Goal: Transaction & Acquisition: Purchase product/service

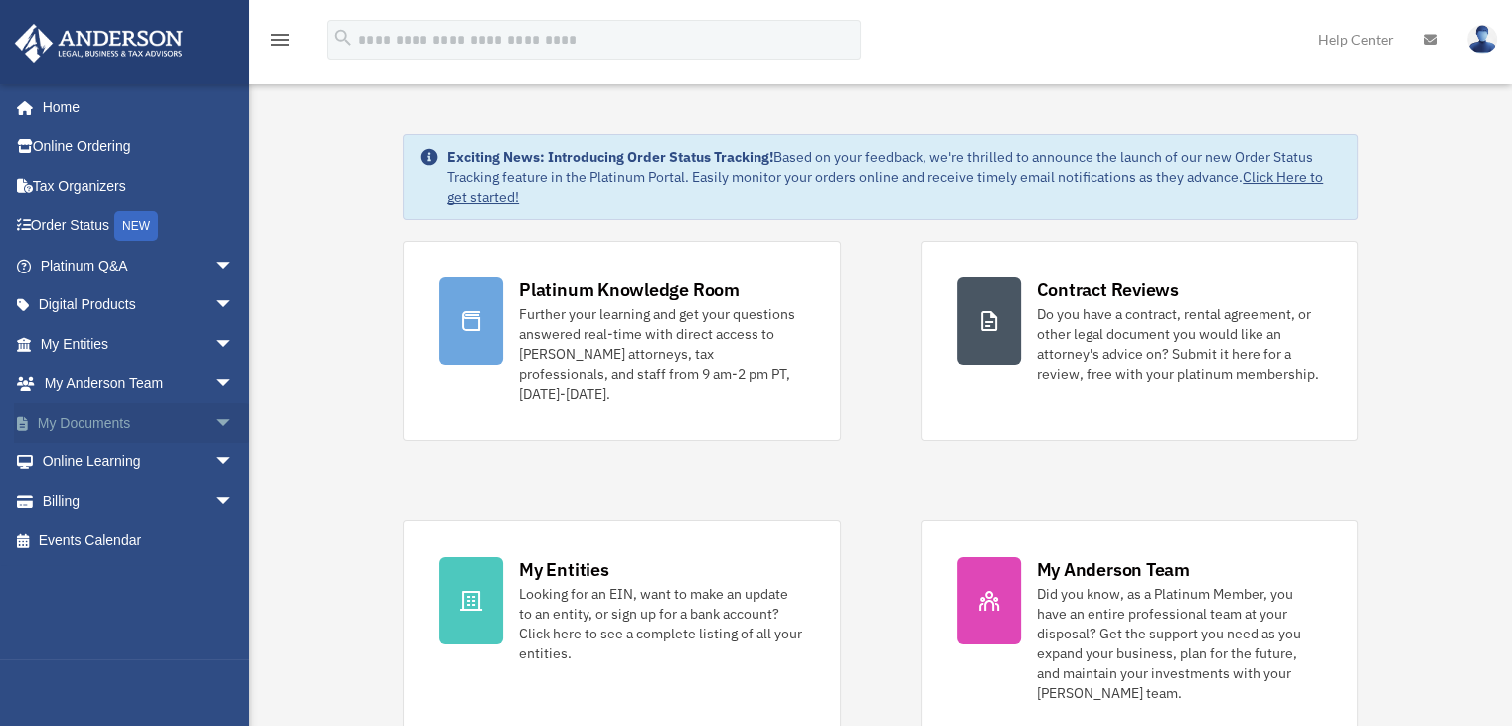
click at [76, 432] on link "My Documents arrow_drop_down" at bounding box center [138, 423] width 249 height 40
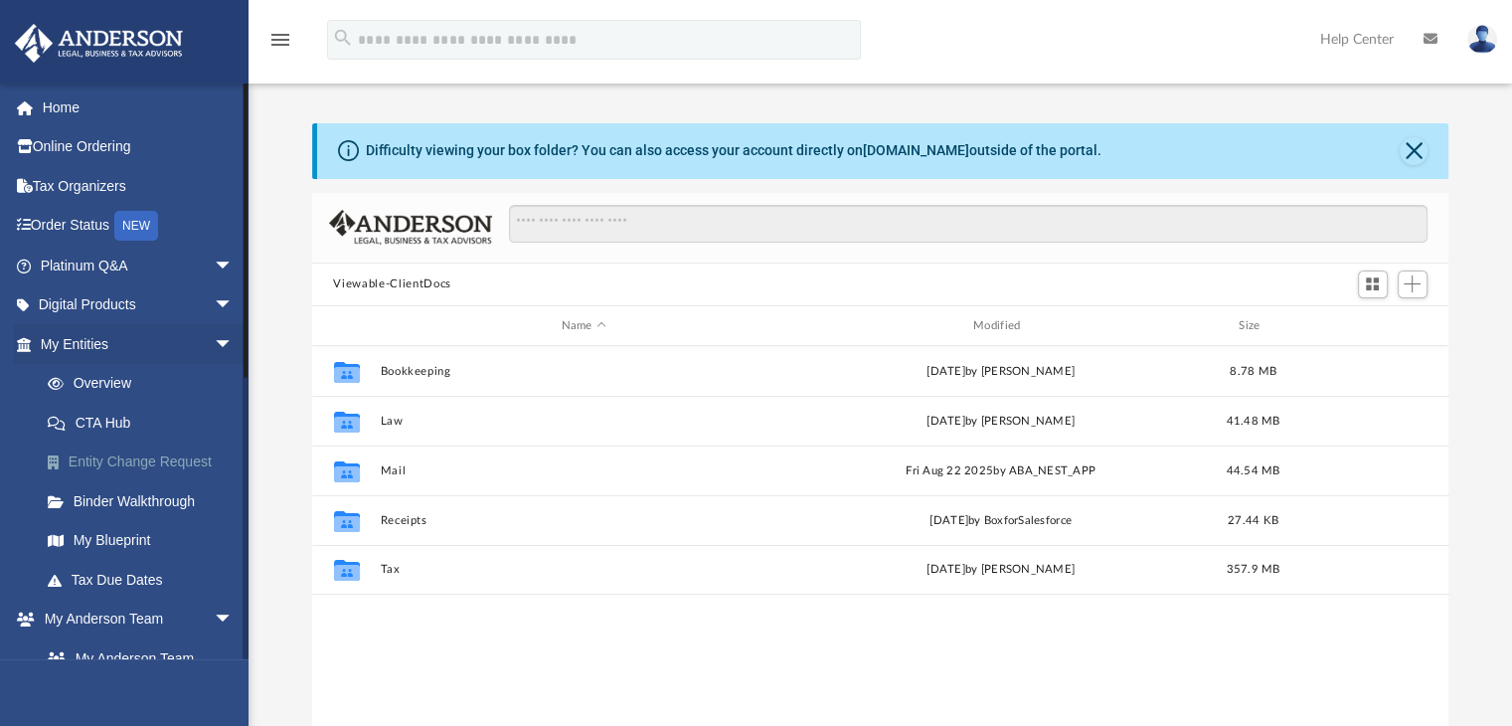
scroll to position [436, 1121]
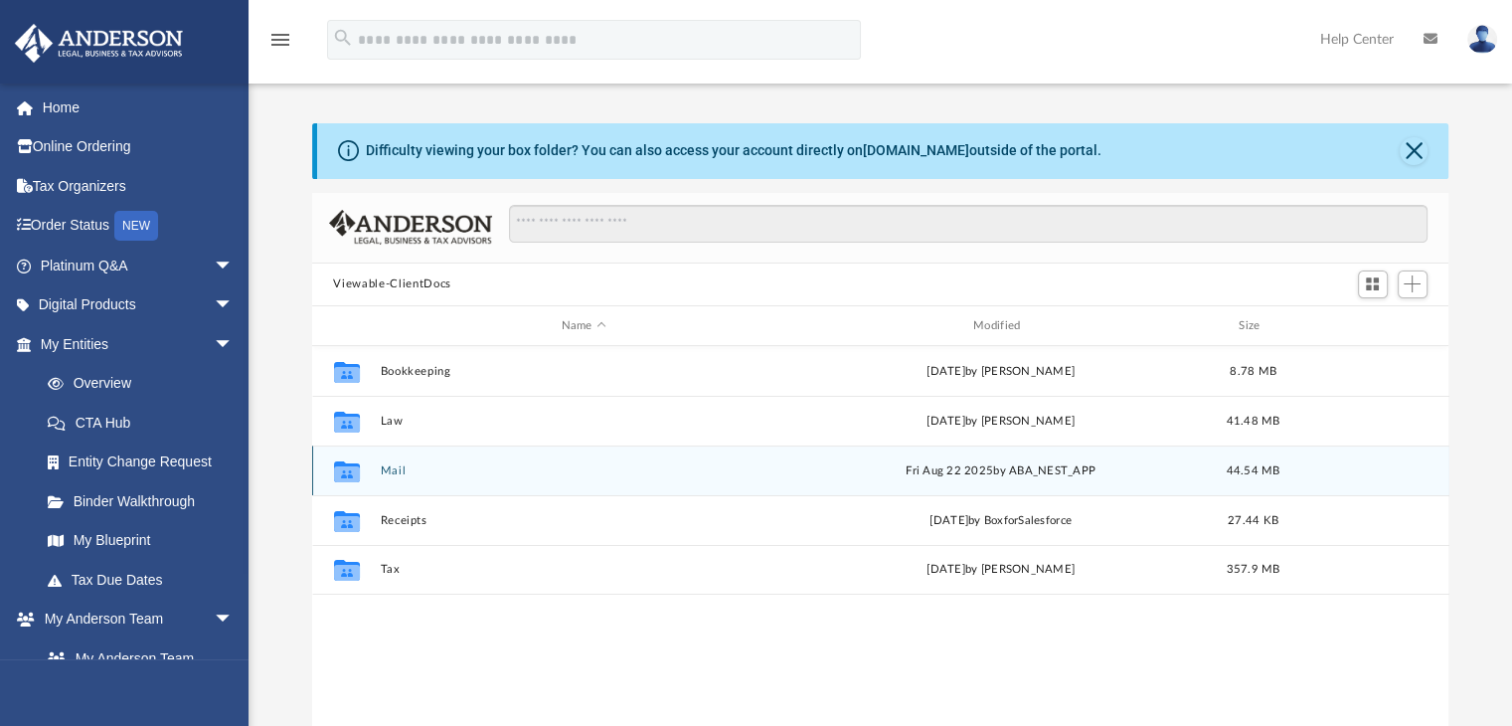
click at [394, 469] on button "Mail" at bounding box center [584, 470] width 408 height 13
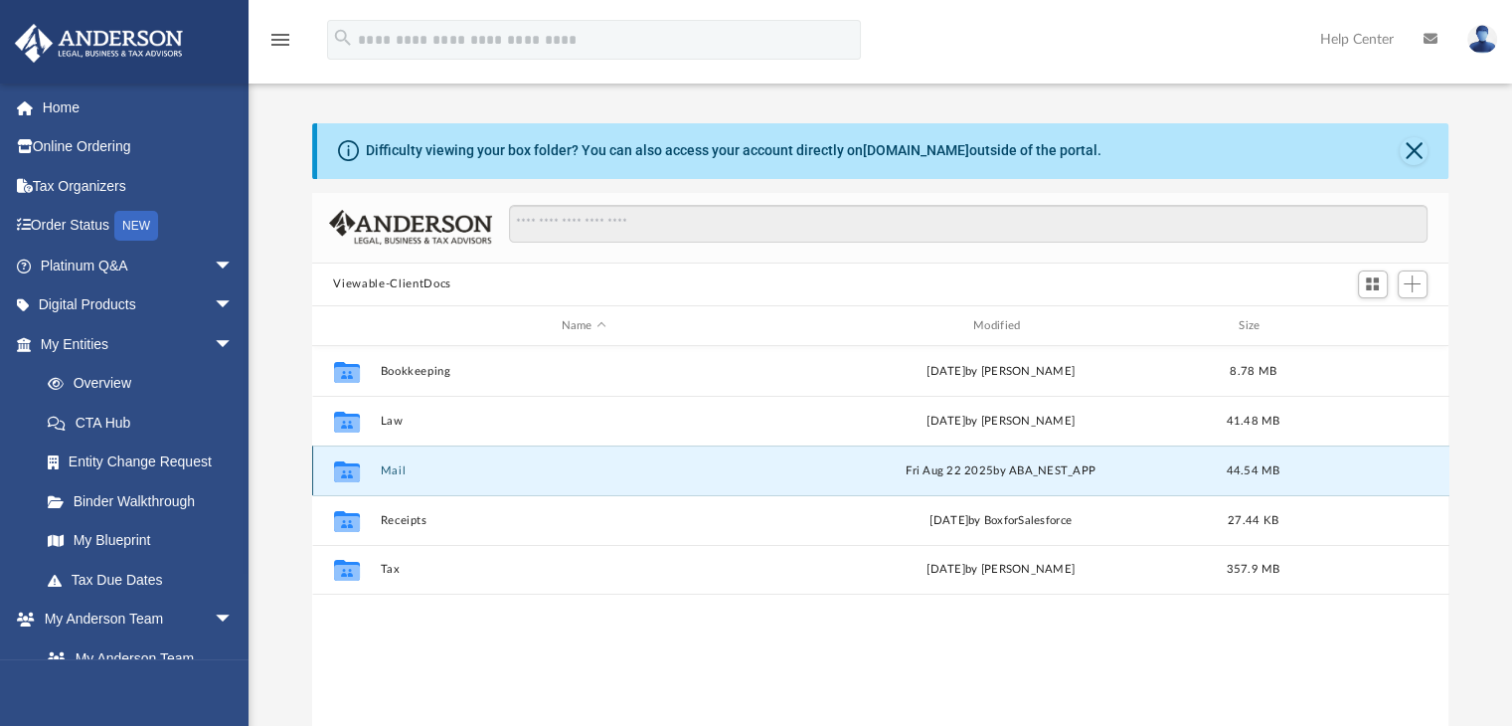
click at [394, 469] on button "Mail" at bounding box center [584, 470] width 408 height 13
click at [389, 471] on button "Mail" at bounding box center [584, 470] width 408 height 13
click at [386, 464] on button "Mail" at bounding box center [584, 470] width 408 height 13
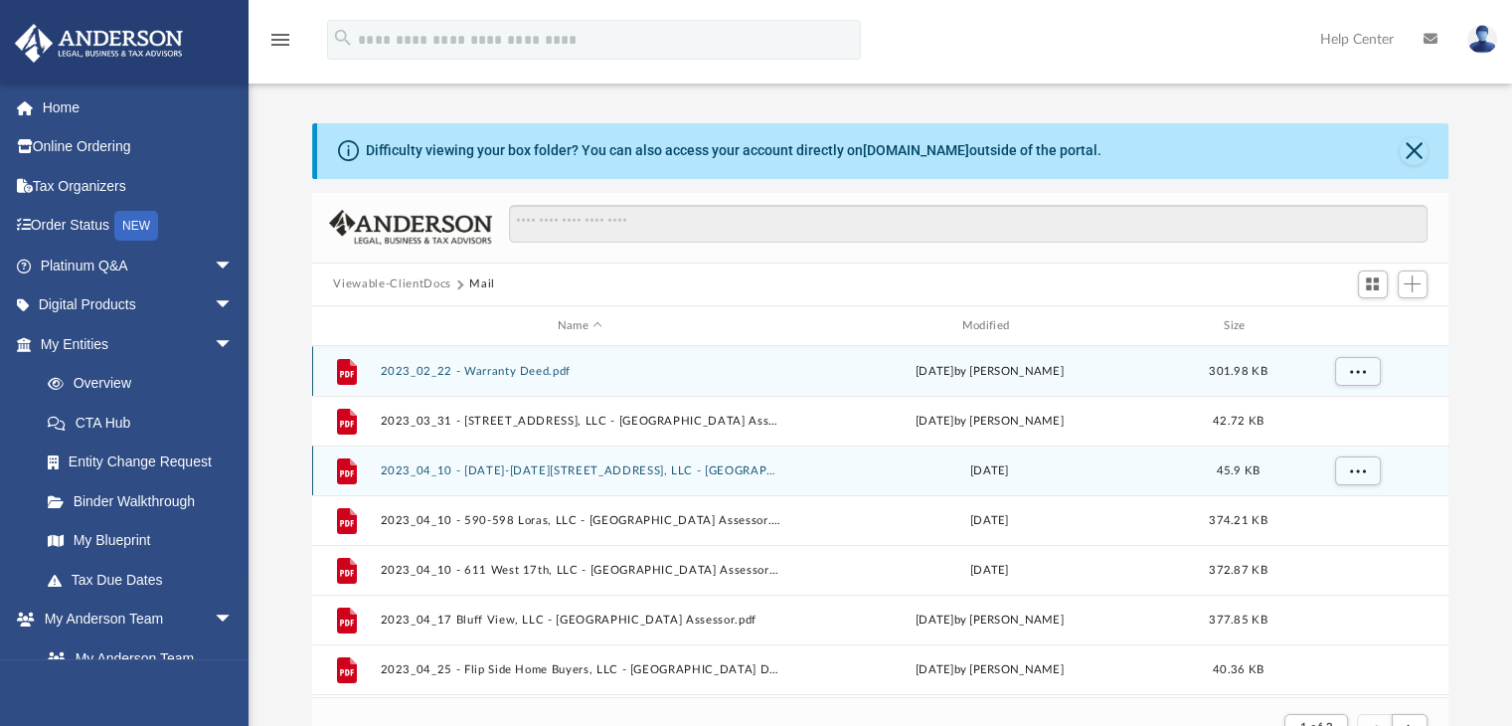
scroll to position [375, 1121]
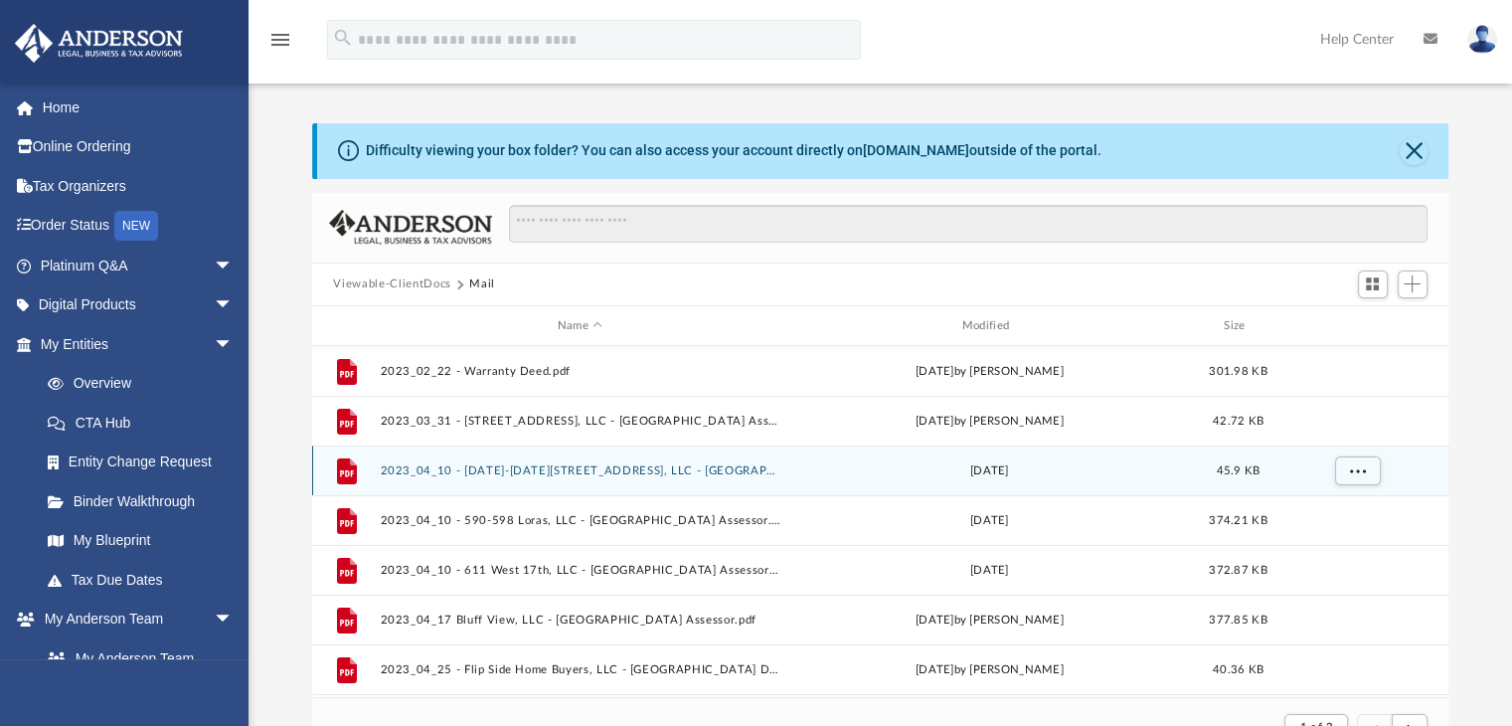
click at [994, 335] on div "Name Modified Size" at bounding box center [880, 326] width 1137 height 40
click at [991, 329] on div "Modified" at bounding box center [988, 326] width 401 height 18
click at [994, 327] on div "Modified" at bounding box center [988, 326] width 401 height 18
click at [1019, 325] on div "Modified" at bounding box center [988, 326] width 401 height 18
click at [1014, 323] on span "Modified" at bounding box center [1015, 326] width 8 height 8
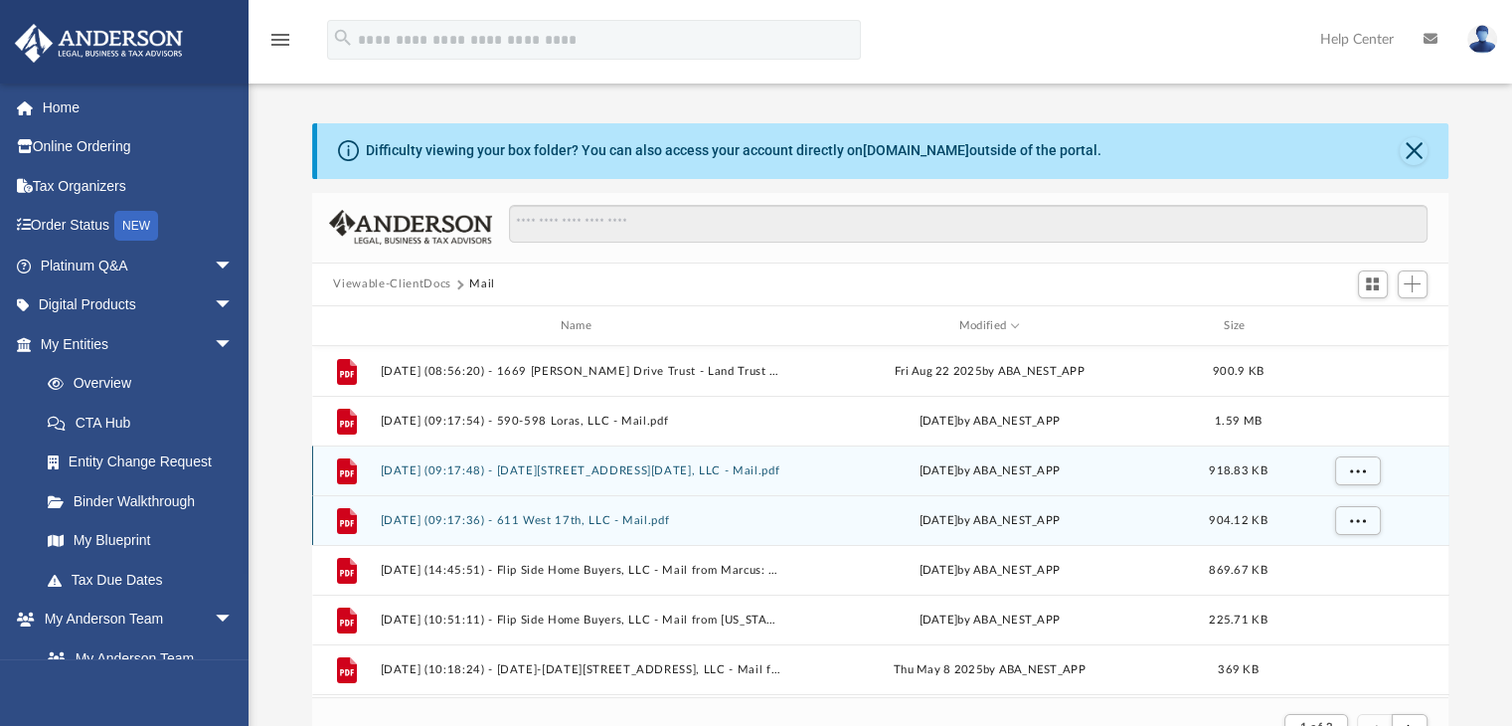
click at [588, 518] on button "2025.08.21 (09:17:36) - 611 West 17th, LLC - Mail.pdf" at bounding box center [580, 520] width 401 height 13
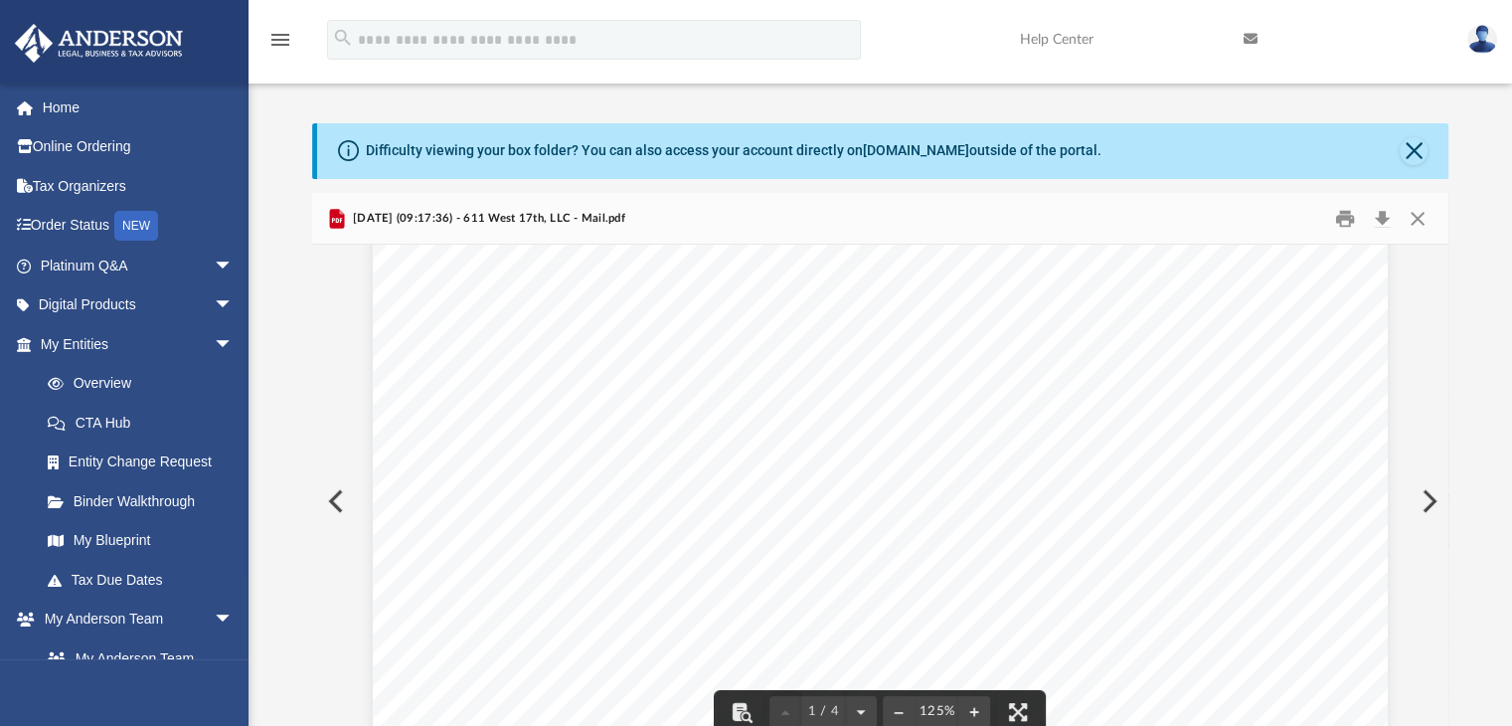
scroll to position [0, 0]
click at [1410, 216] on button "Close" at bounding box center [1417, 218] width 36 height 31
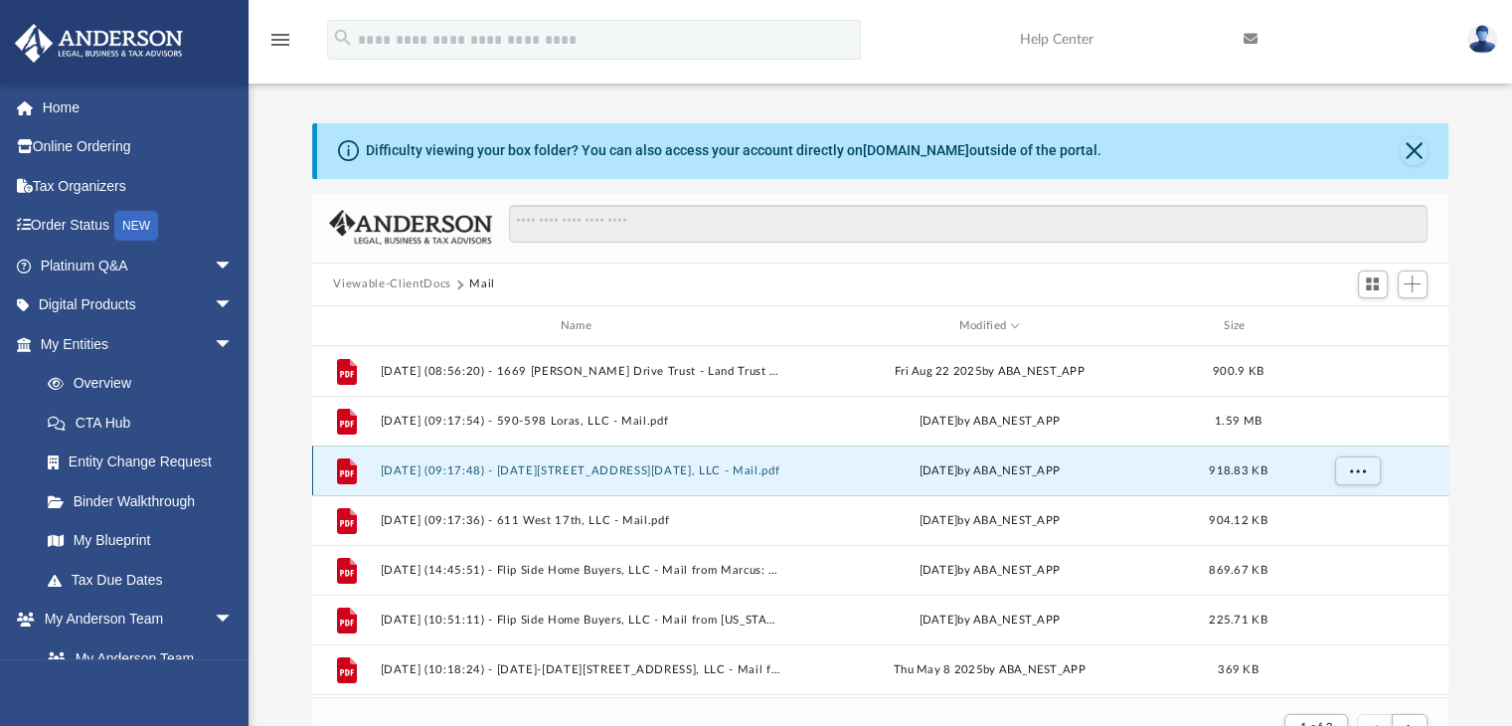
click at [634, 474] on button "2025.08.21 (09:17:48) - 1535-1537 Bluff Street, LLC - Mail.pdf" at bounding box center [580, 470] width 401 height 13
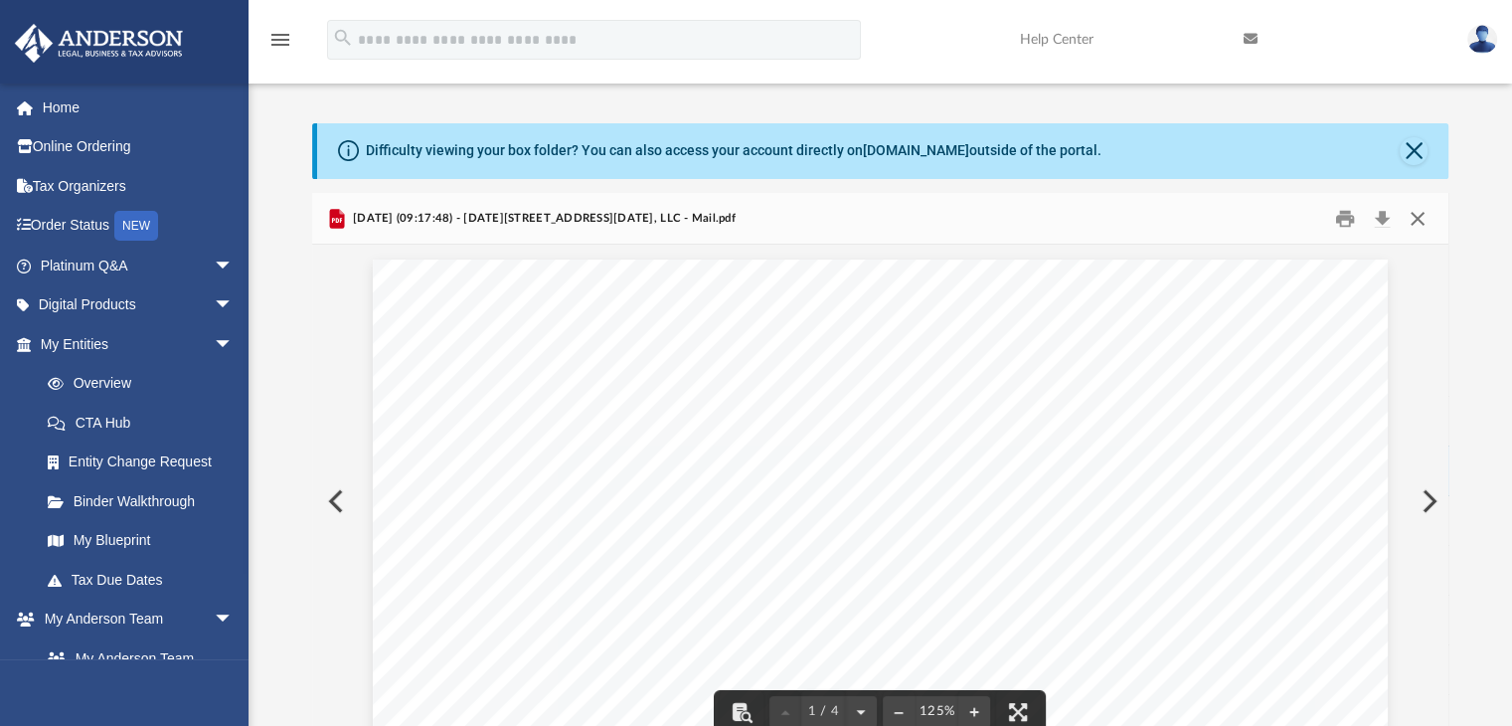
click at [1420, 220] on button "Close" at bounding box center [1417, 218] width 36 height 31
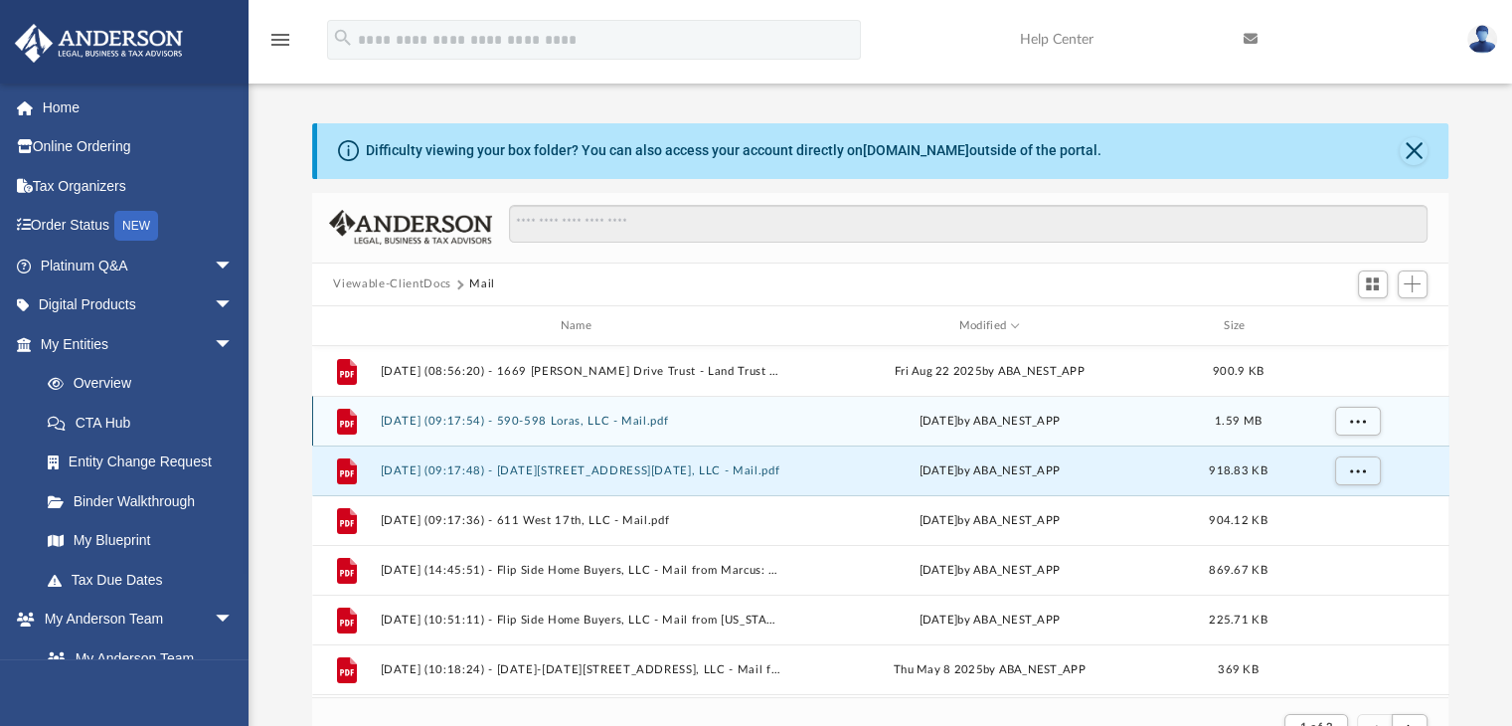
click at [582, 422] on button "2025.08.21 (09:17:54) - 590-598 Loras, LLC - Mail.pdf" at bounding box center [580, 420] width 401 height 13
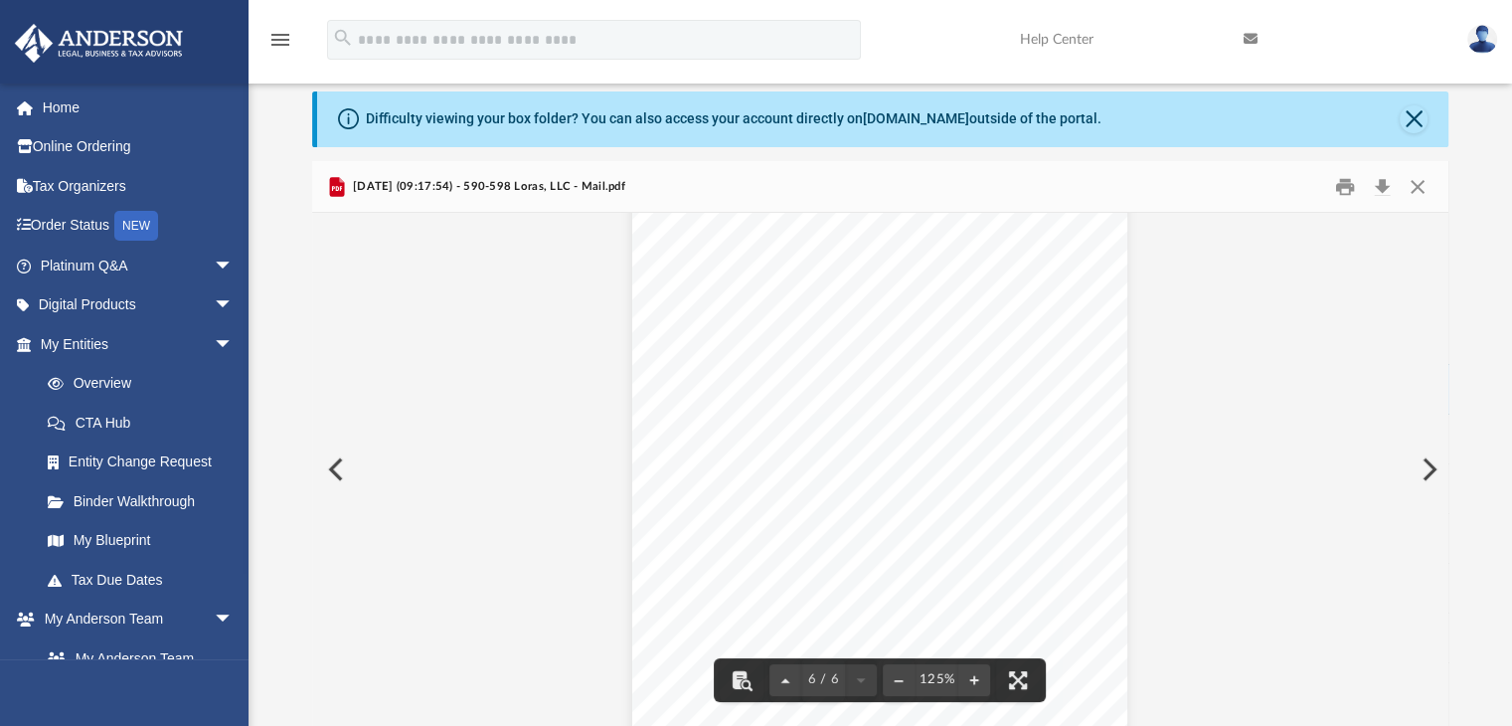
scroll to position [8150, 0]
click at [1415, 188] on button "Close" at bounding box center [1417, 186] width 36 height 31
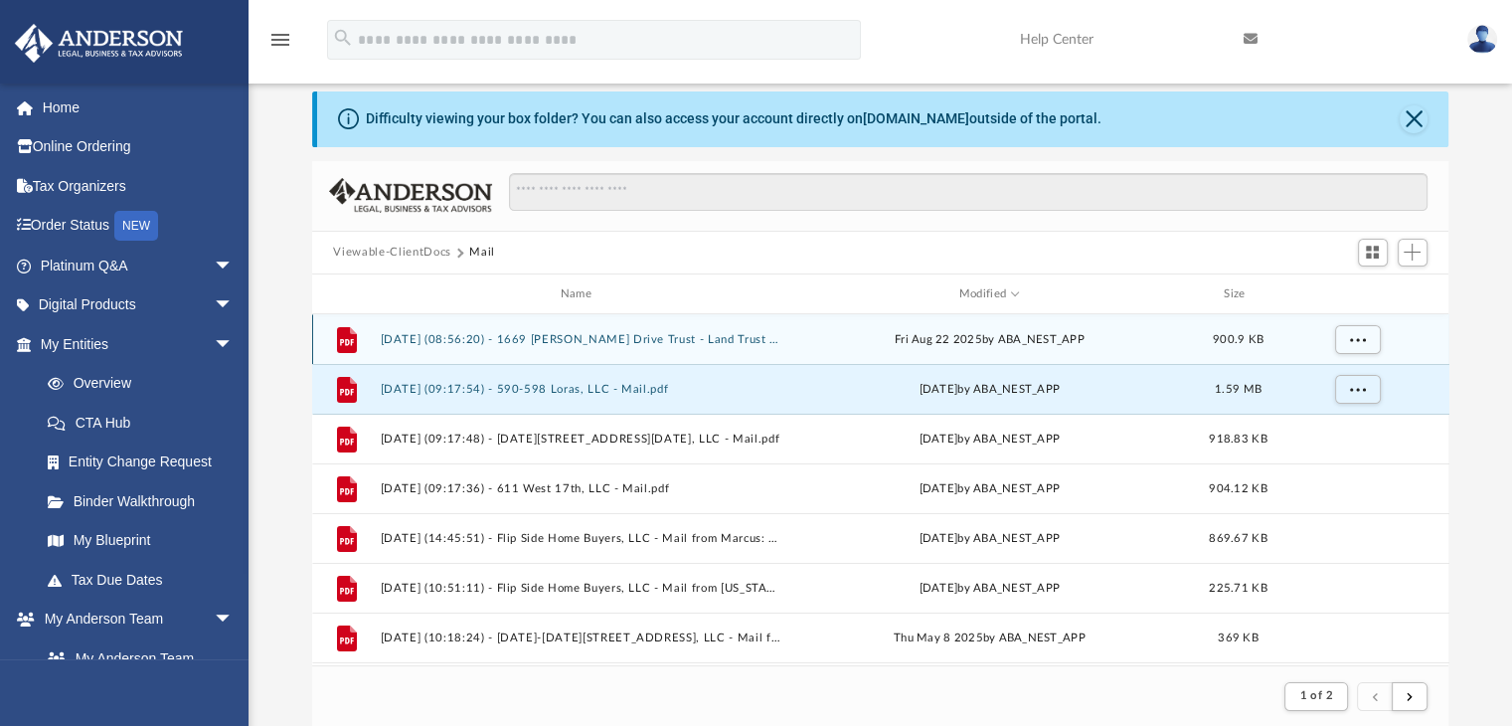
click at [626, 343] on button "2025.08.22 (08:56:20) - 1669 Donovan Drive Trust - Land Trust Documents from Mi…" at bounding box center [580, 339] width 401 height 13
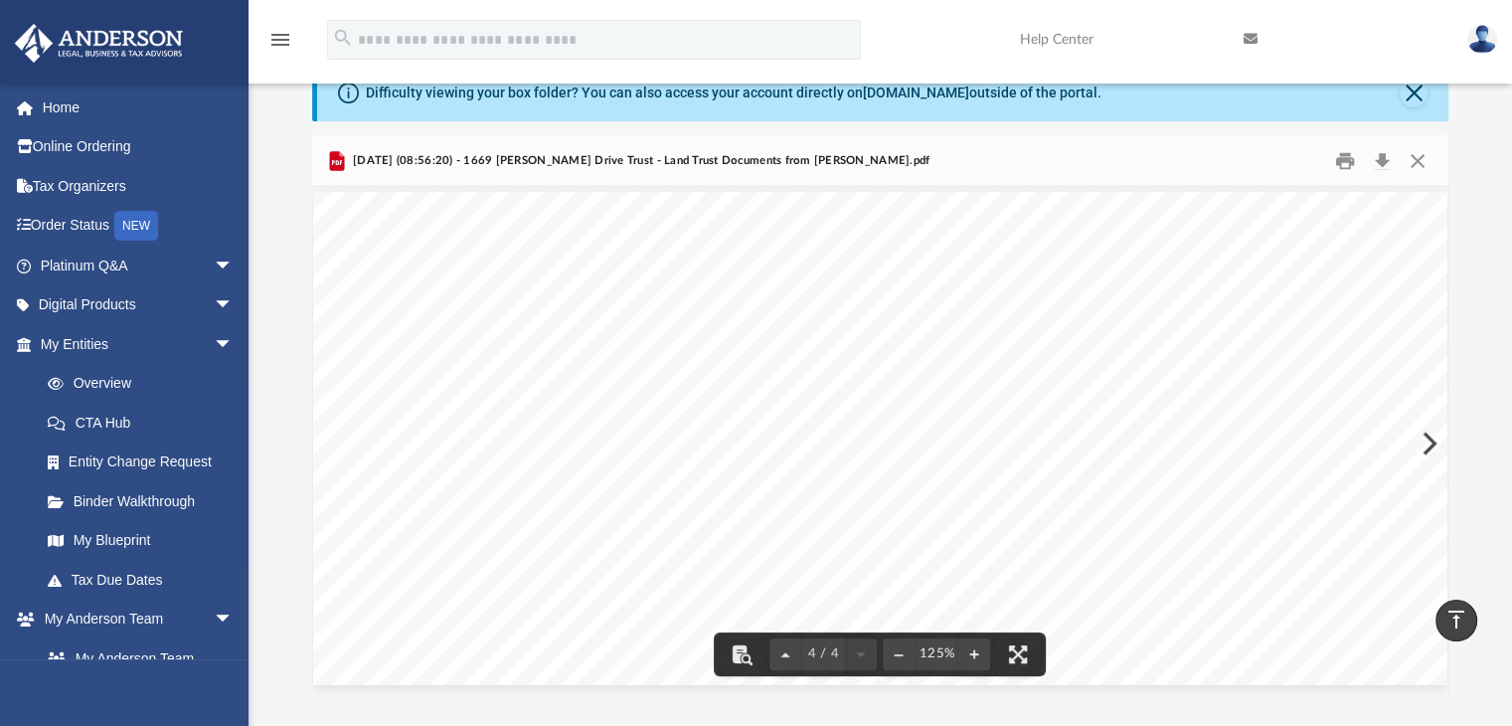
scroll to position [0, 0]
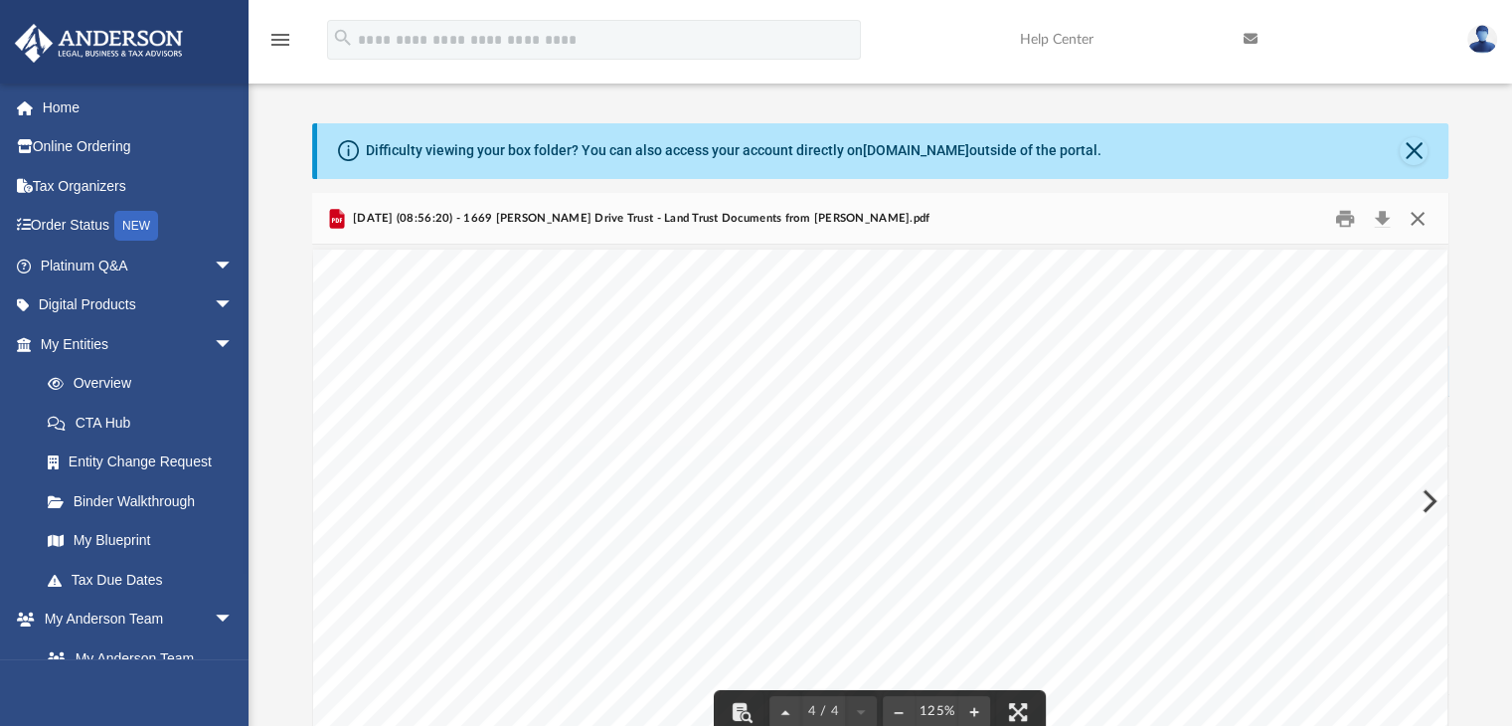
click at [1419, 213] on button "Close" at bounding box center [1417, 218] width 36 height 31
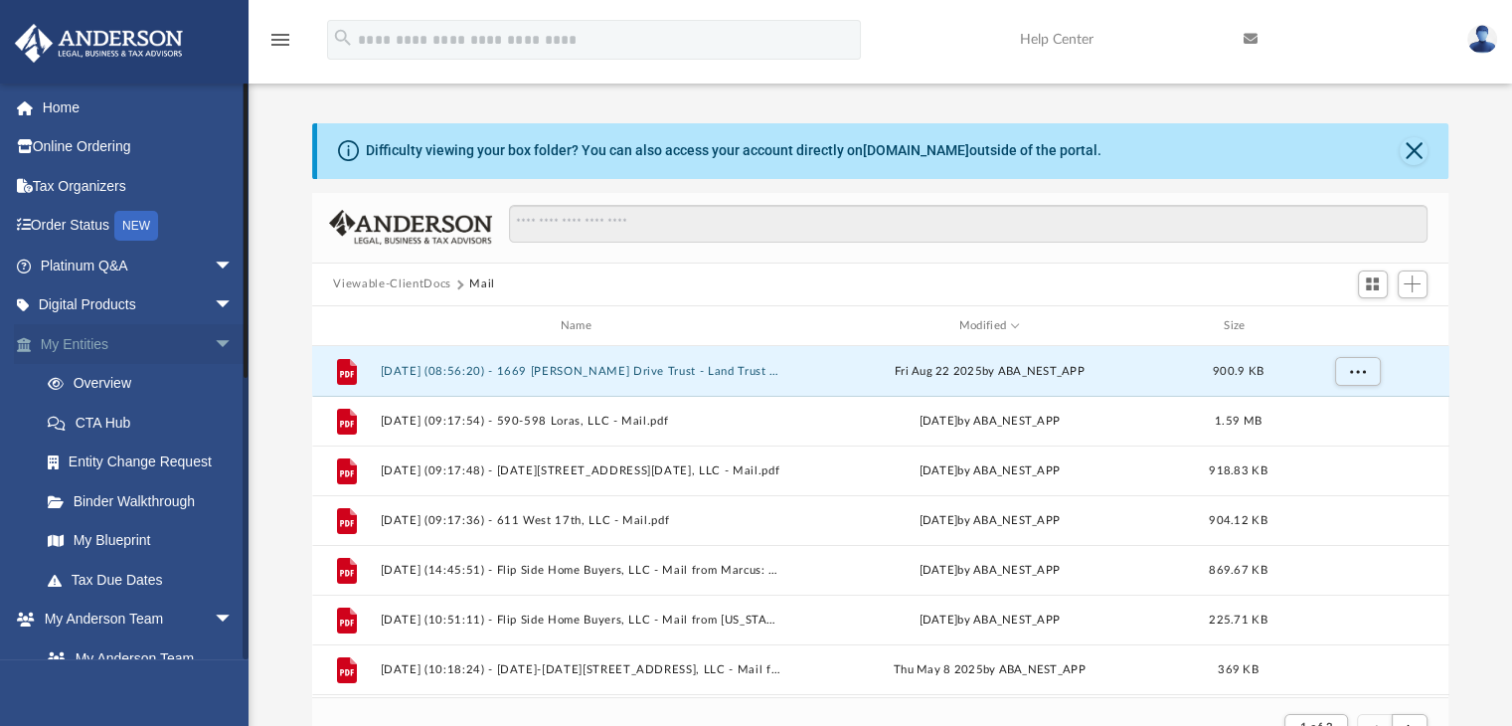
click at [214, 341] on span "arrow_drop_down" at bounding box center [234, 344] width 40 height 41
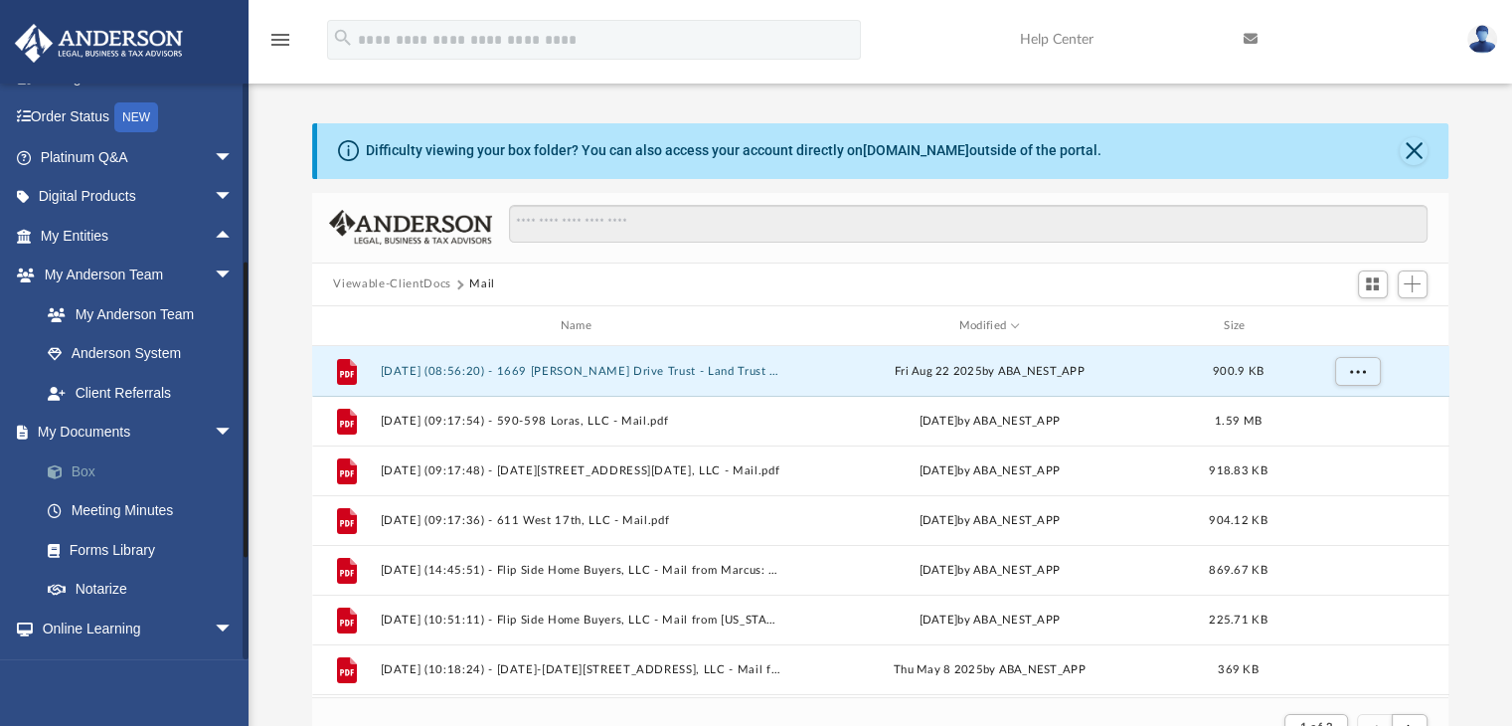
scroll to position [298, 0]
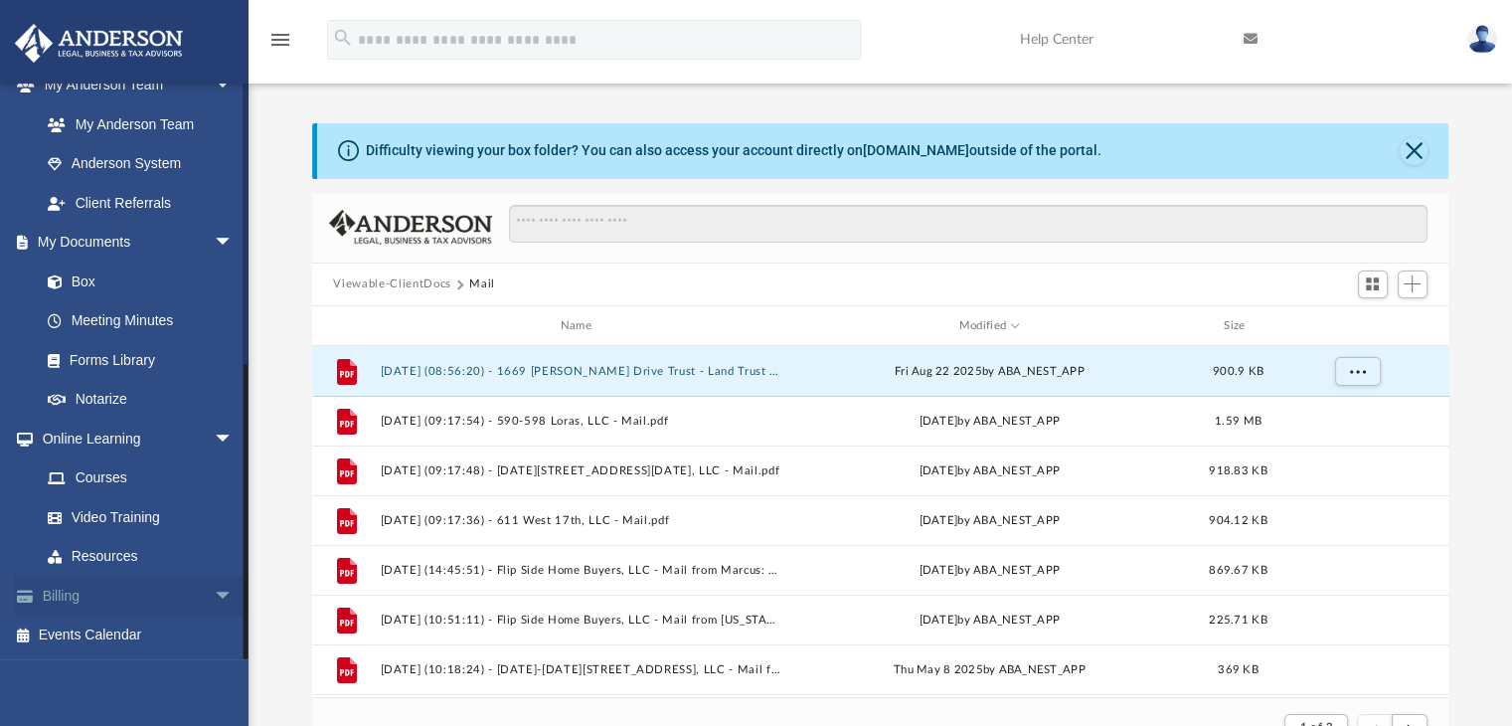
click at [76, 595] on link "Billing arrow_drop_down" at bounding box center [138, 596] width 249 height 40
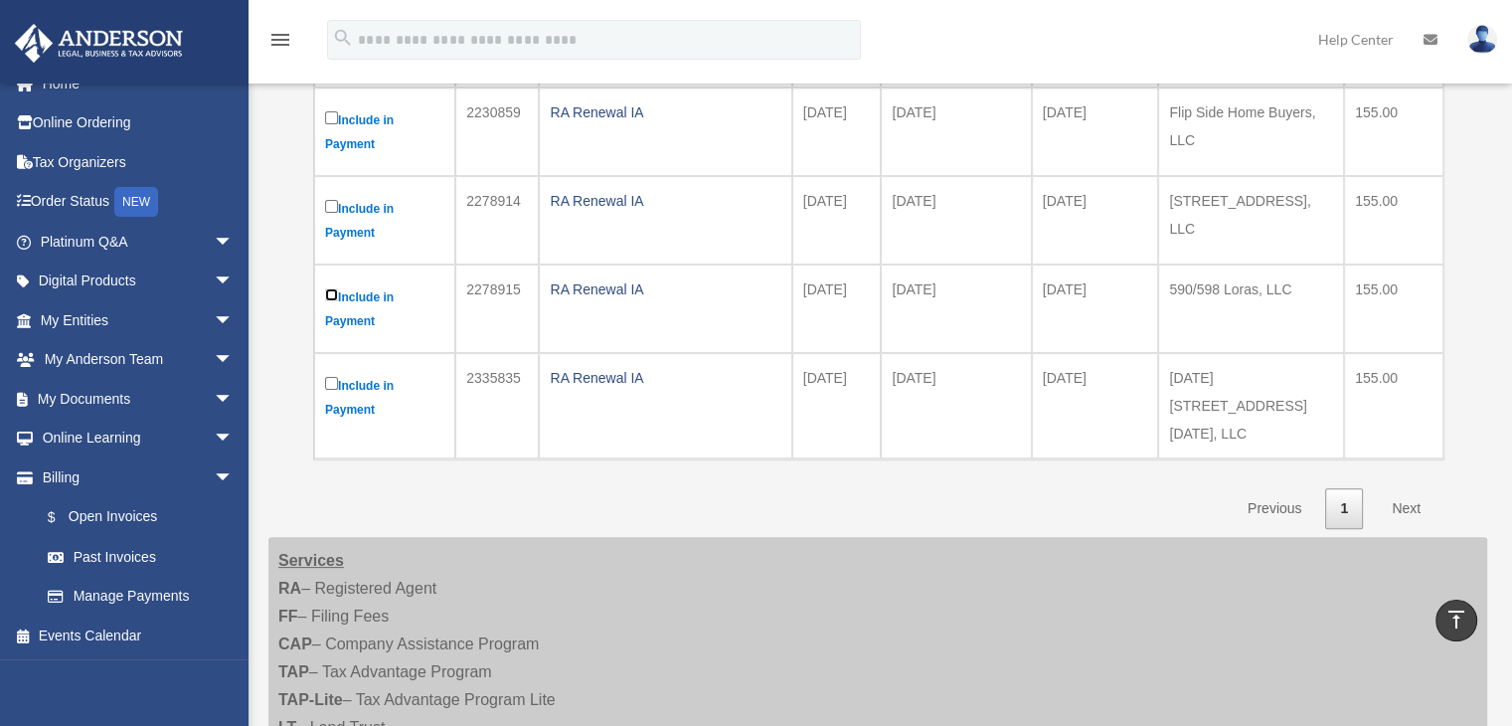
scroll to position [497, 0]
click at [1416, 489] on link "Next" at bounding box center [1406, 508] width 59 height 41
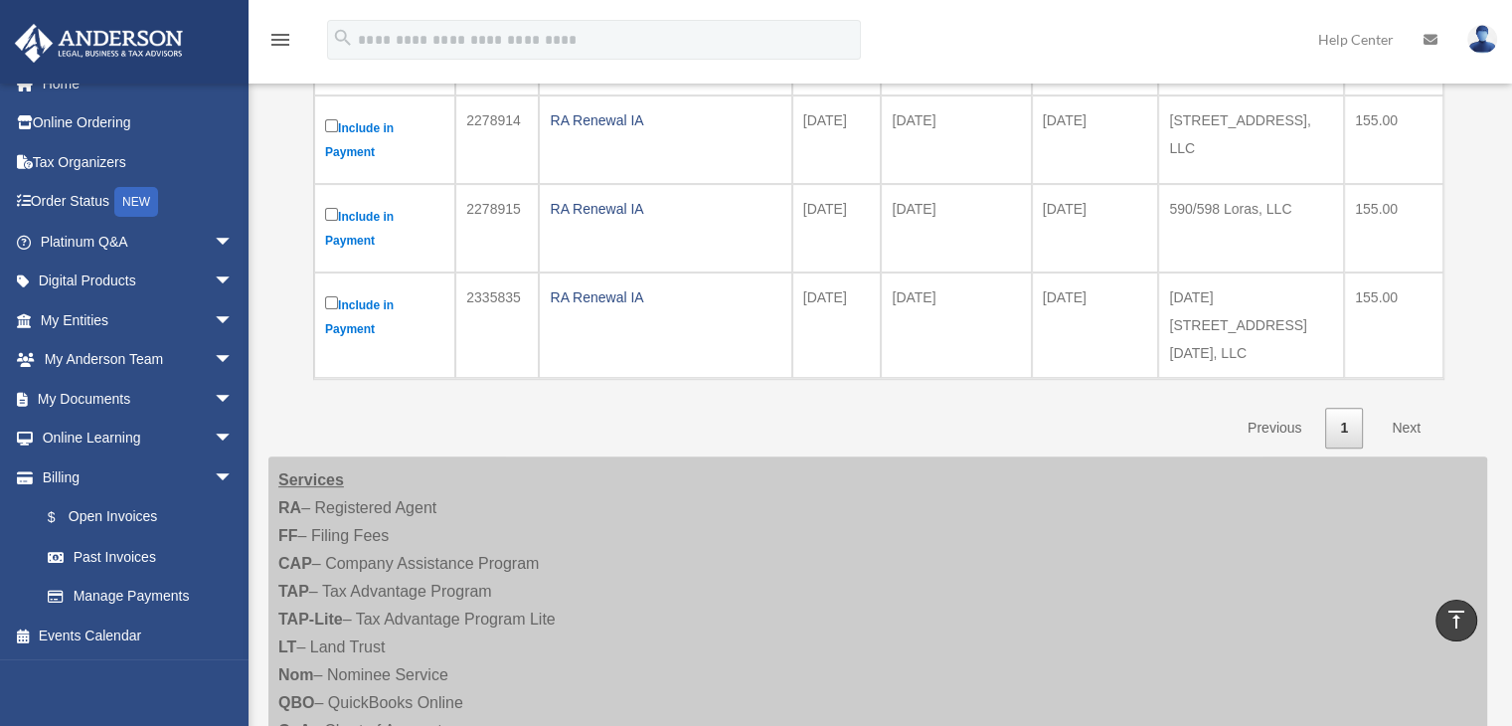
scroll to position [696, 0]
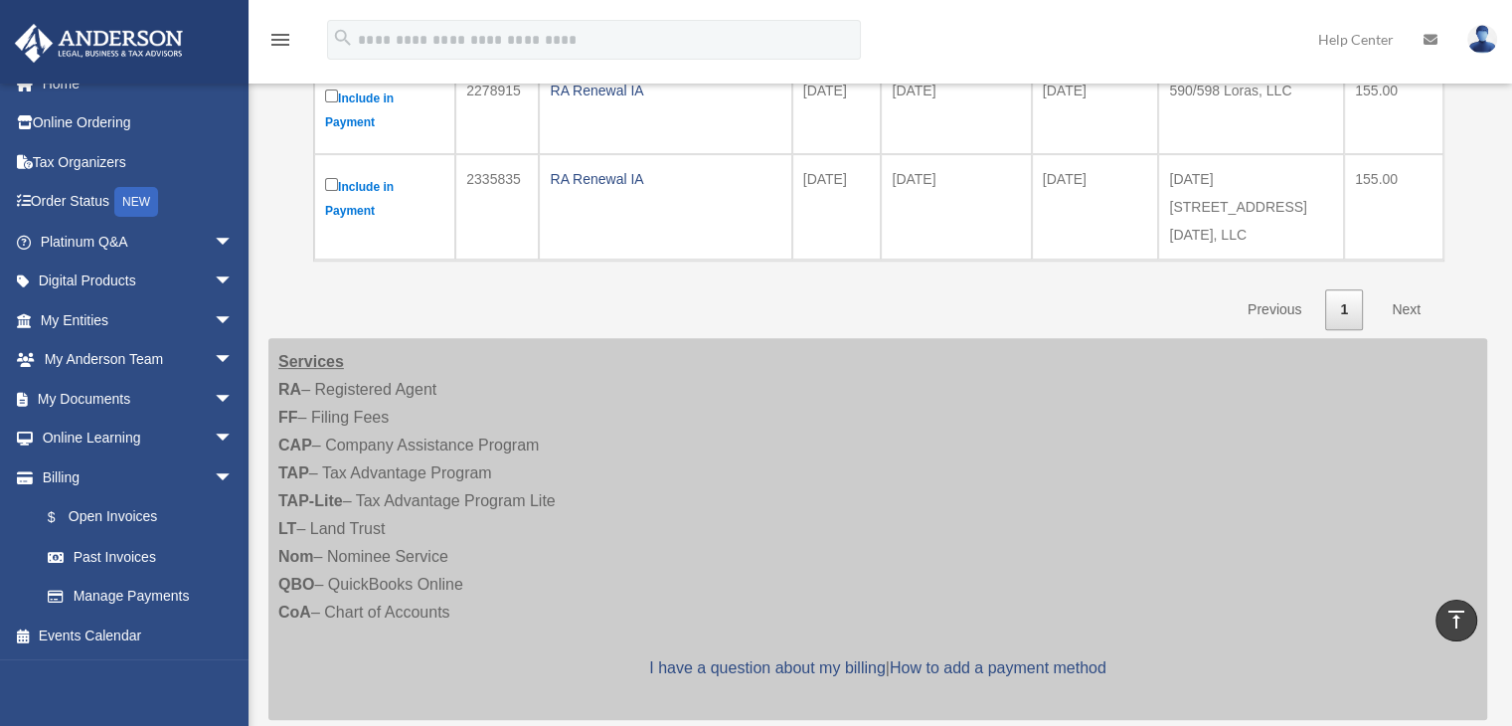
click at [1399, 291] on link "Next" at bounding box center [1406, 309] width 59 height 41
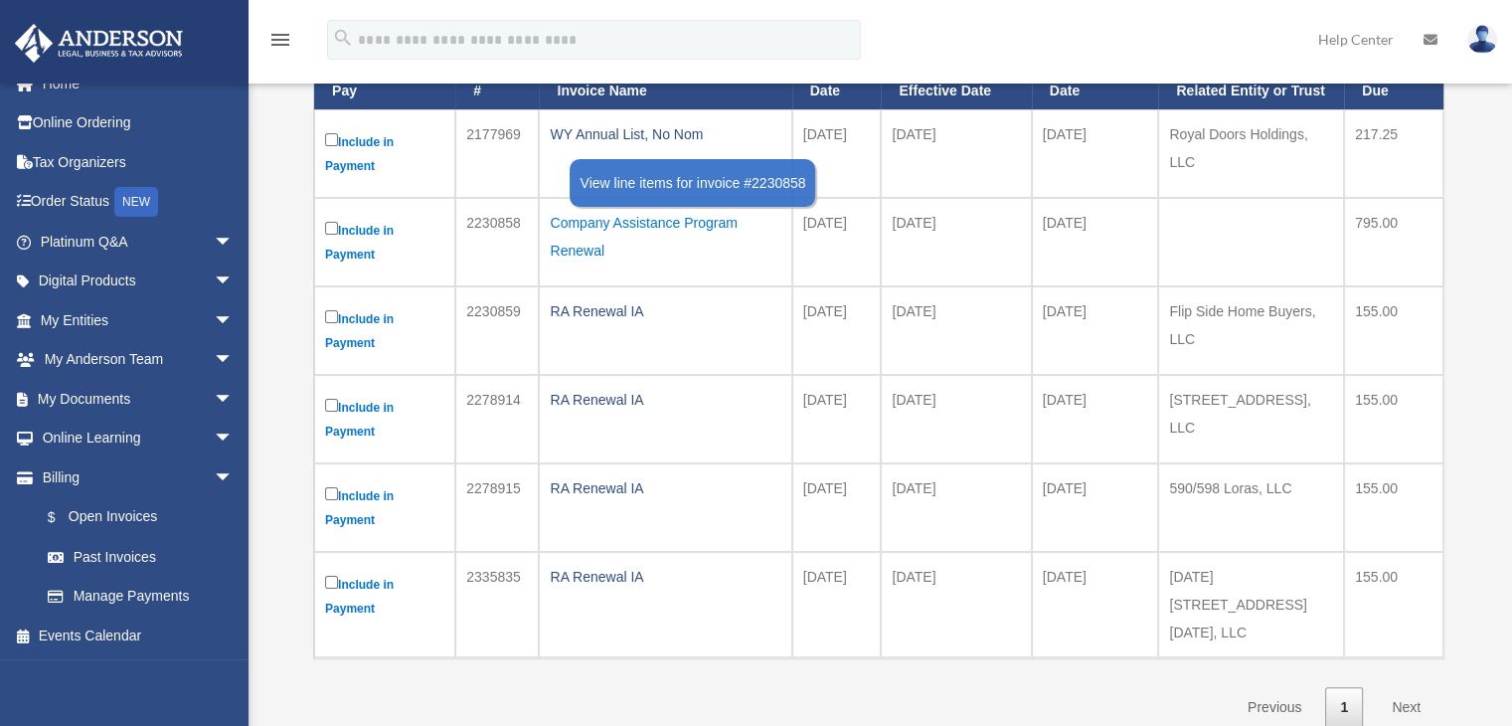
scroll to position [0, 0]
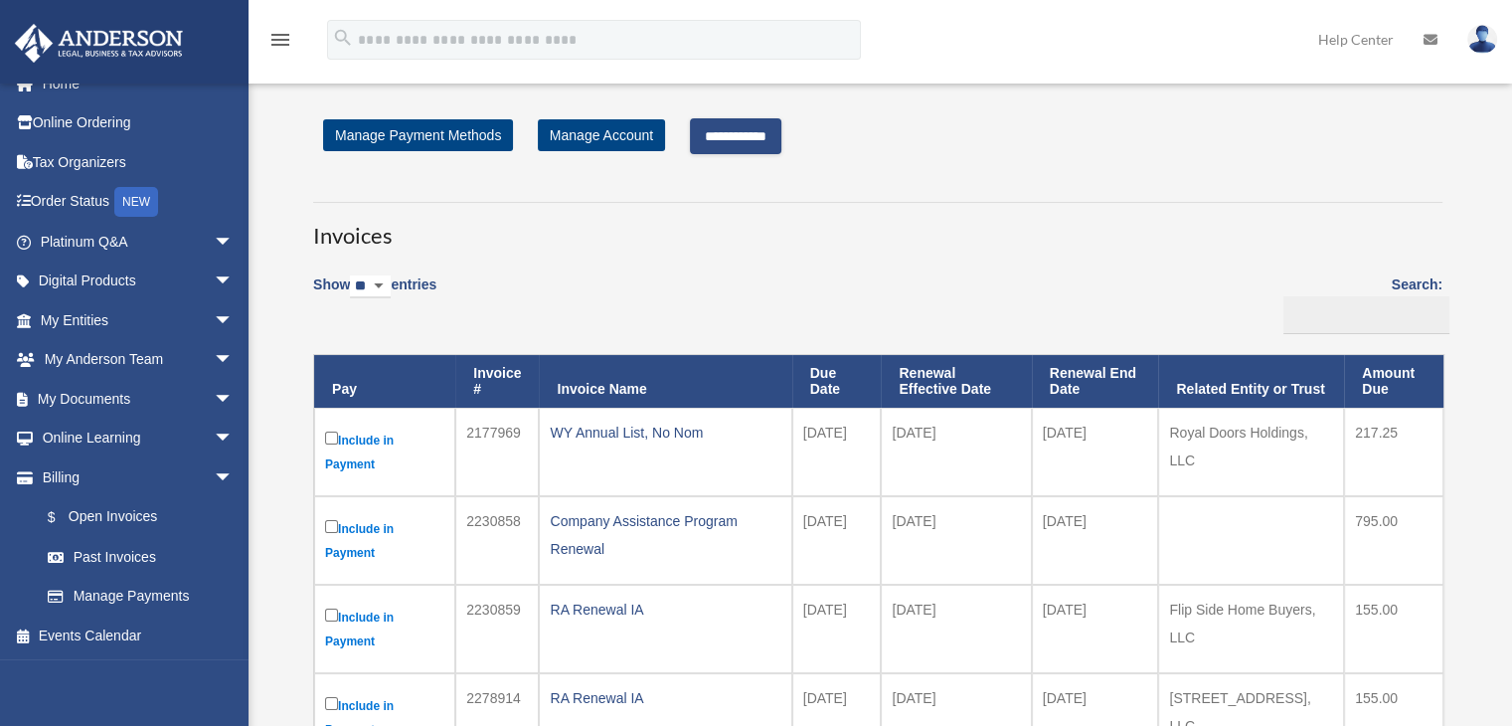
click at [746, 128] on input "**********" at bounding box center [735, 136] width 91 height 36
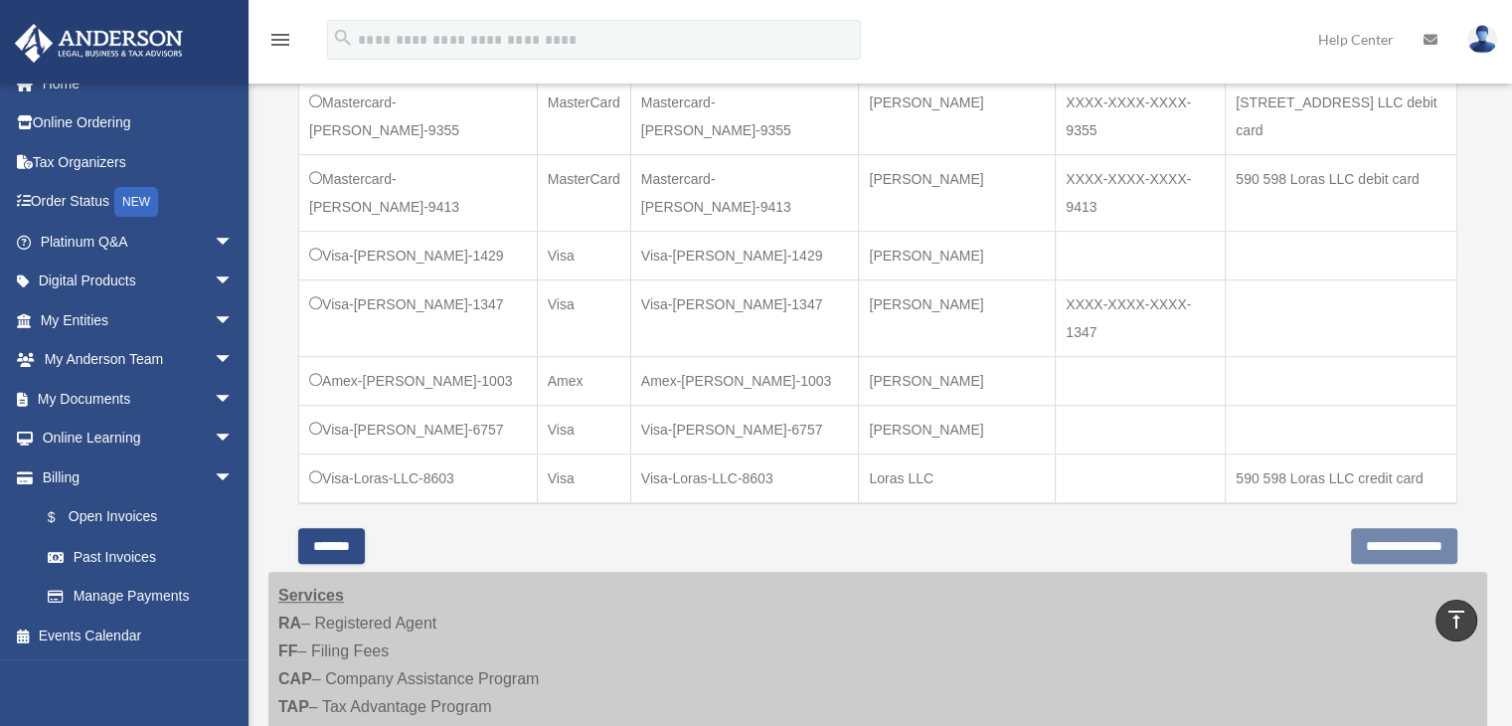
scroll to position [895, 0]
click at [355, 524] on input "*******" at bounding box center [331, 542] width 67 height 36
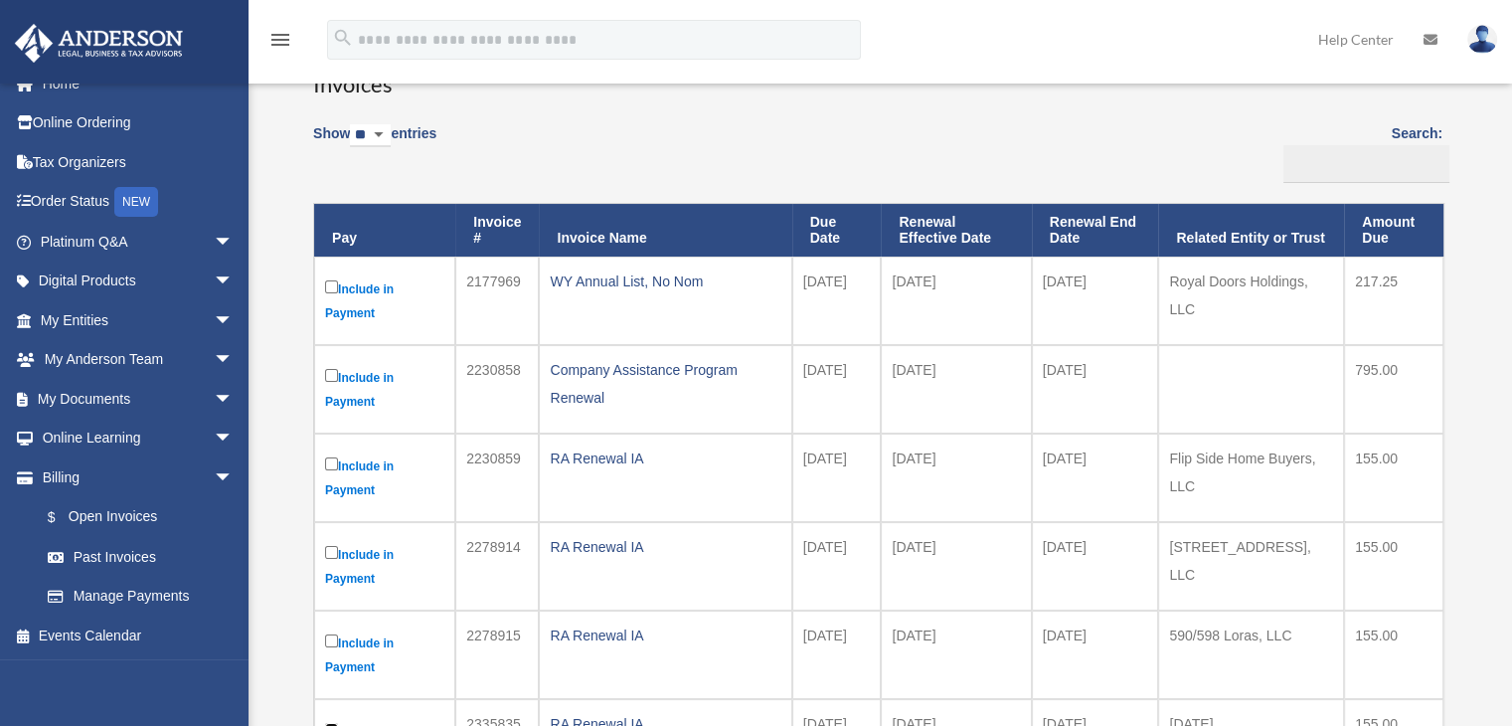
scroll to position [0, 0]
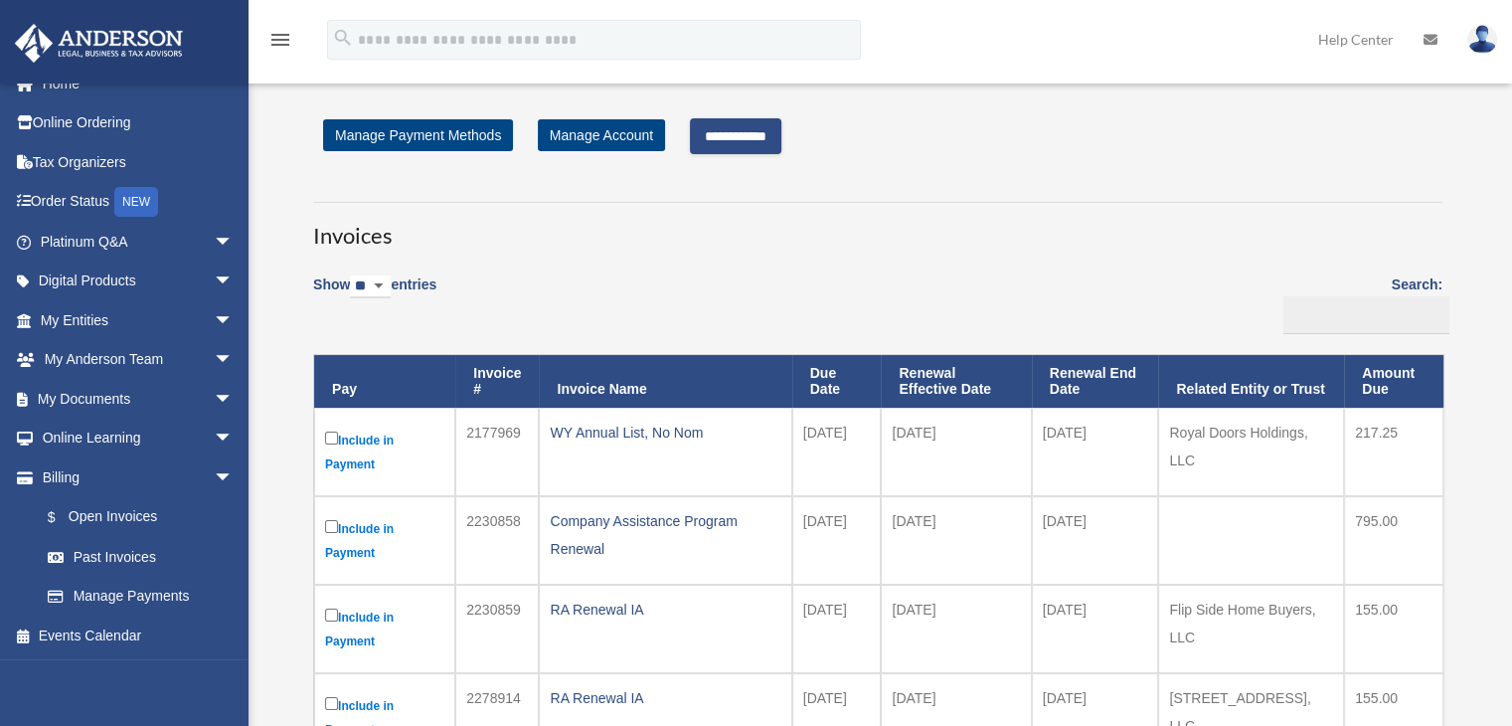
click at [767, 142] on input "**********" at bounding box center [735, 136] width 91 height 36
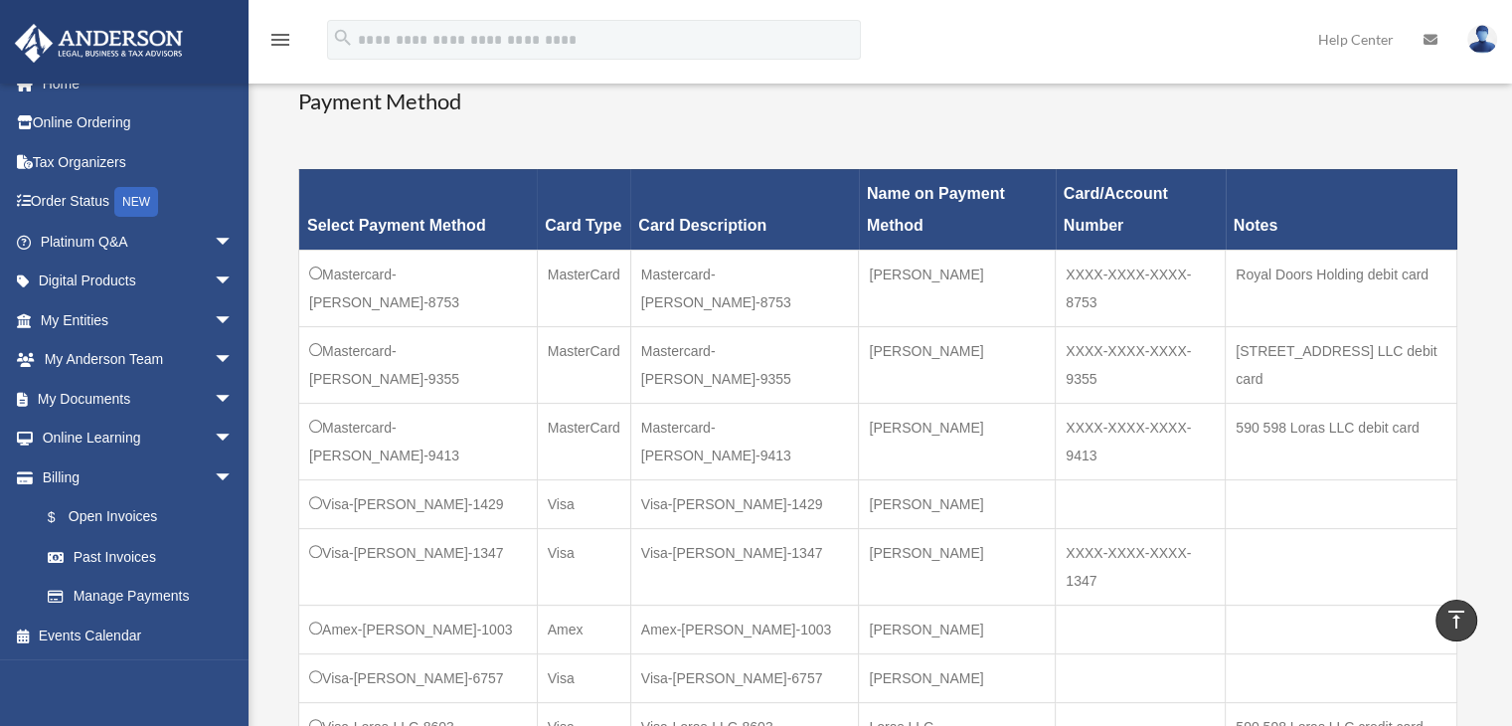
scroll to position [497, 0]
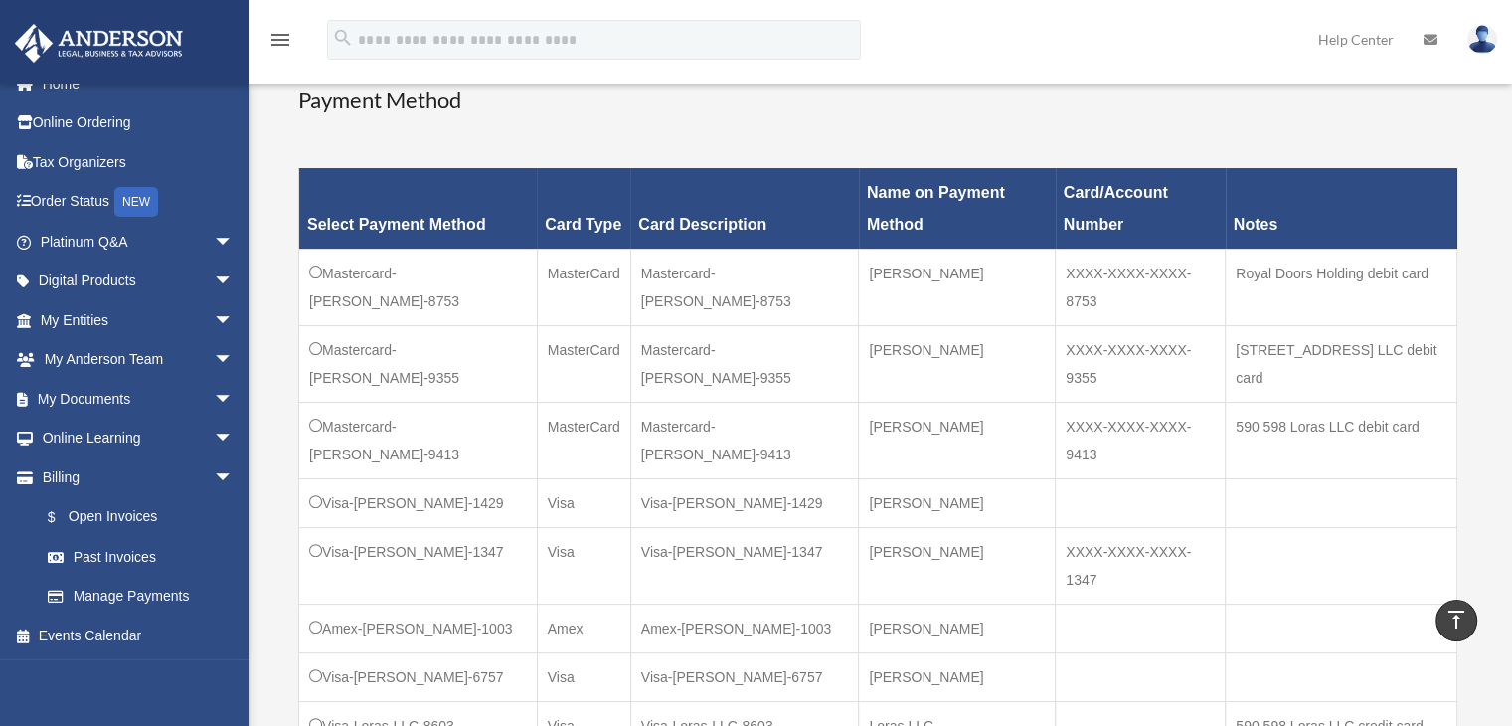
click at [313, 701] on td "Visa-Loras-LLC-8603" at bounding box center [418, 726] width 239 height 50
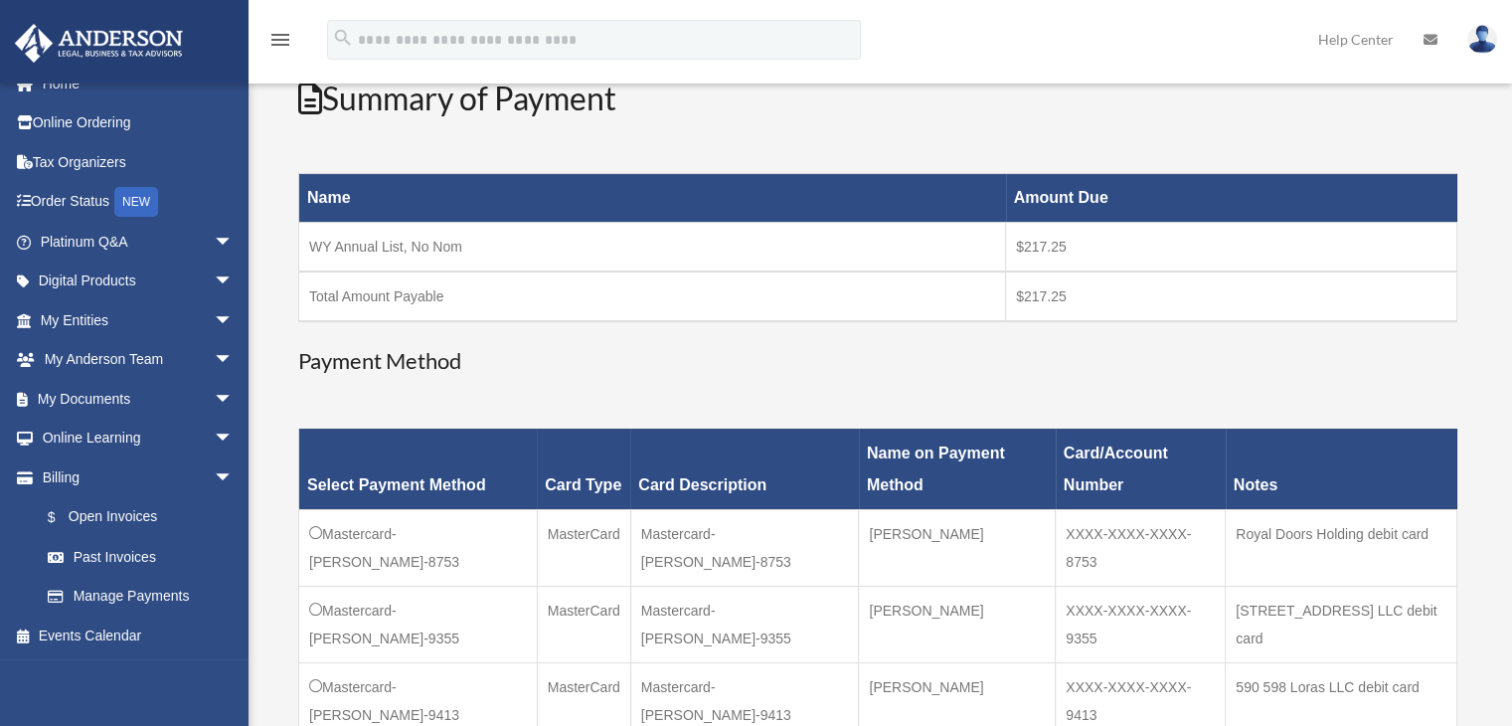
scroll to position [596, 0]
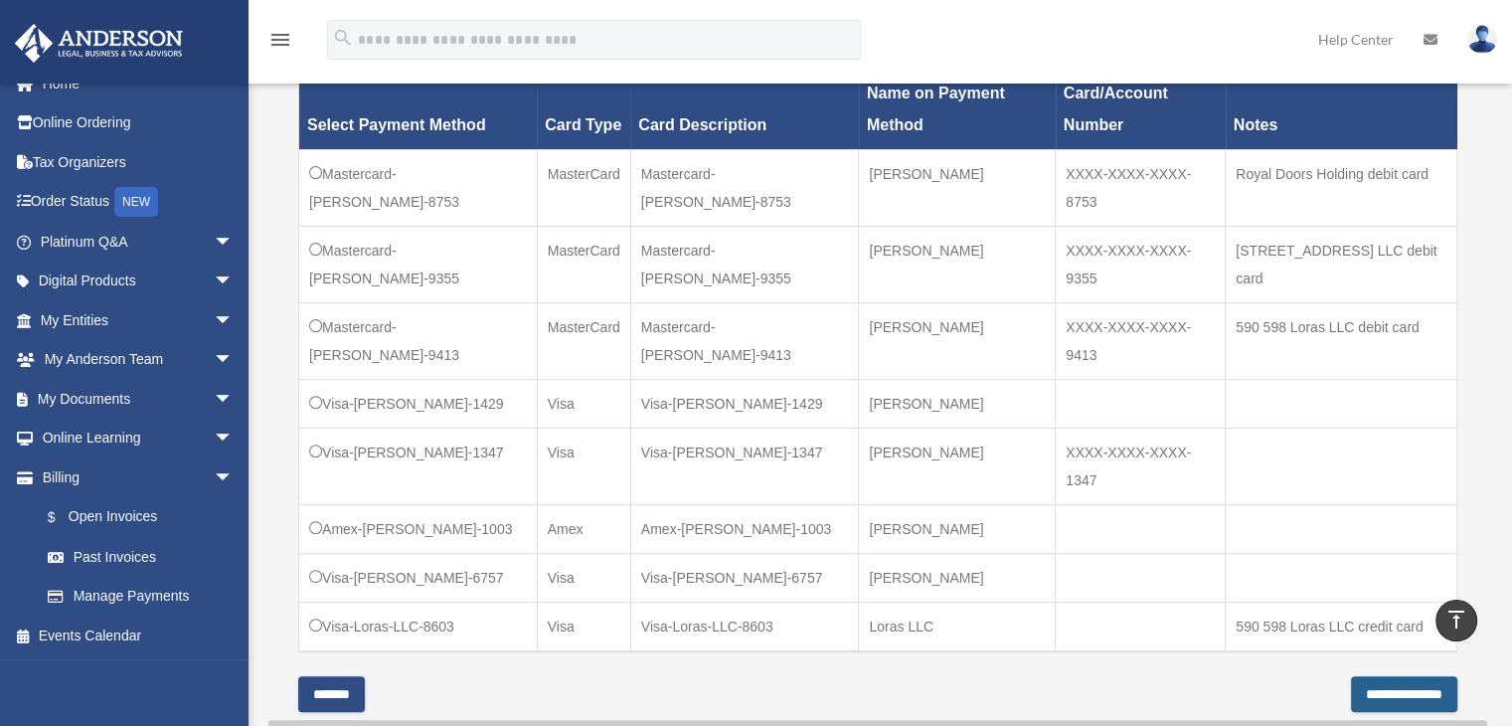
click at [1372, 676] on input "**********" at bounding box center [1404, 694] width 106 height 36
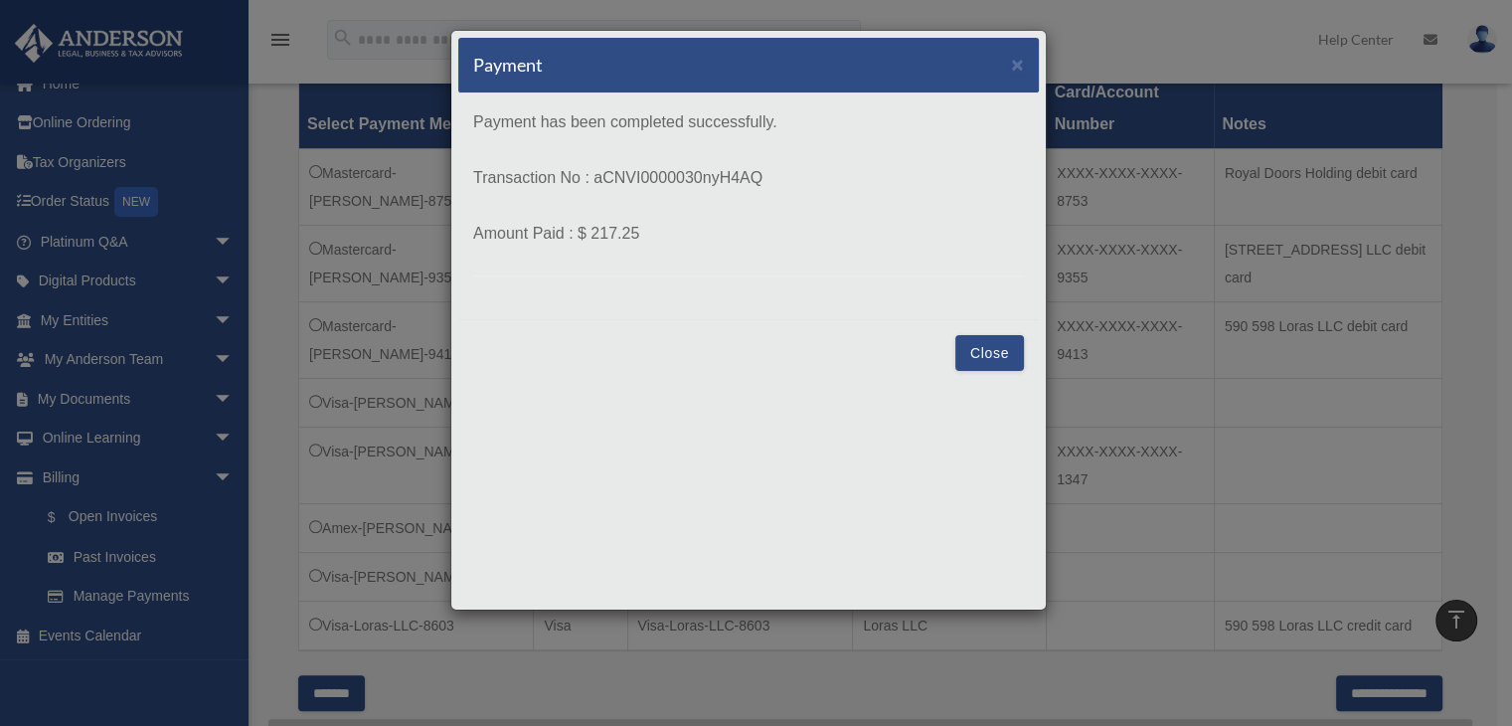
click at [980, 350] on button "Close" at bounding box center [989, 353] width 69 height 36
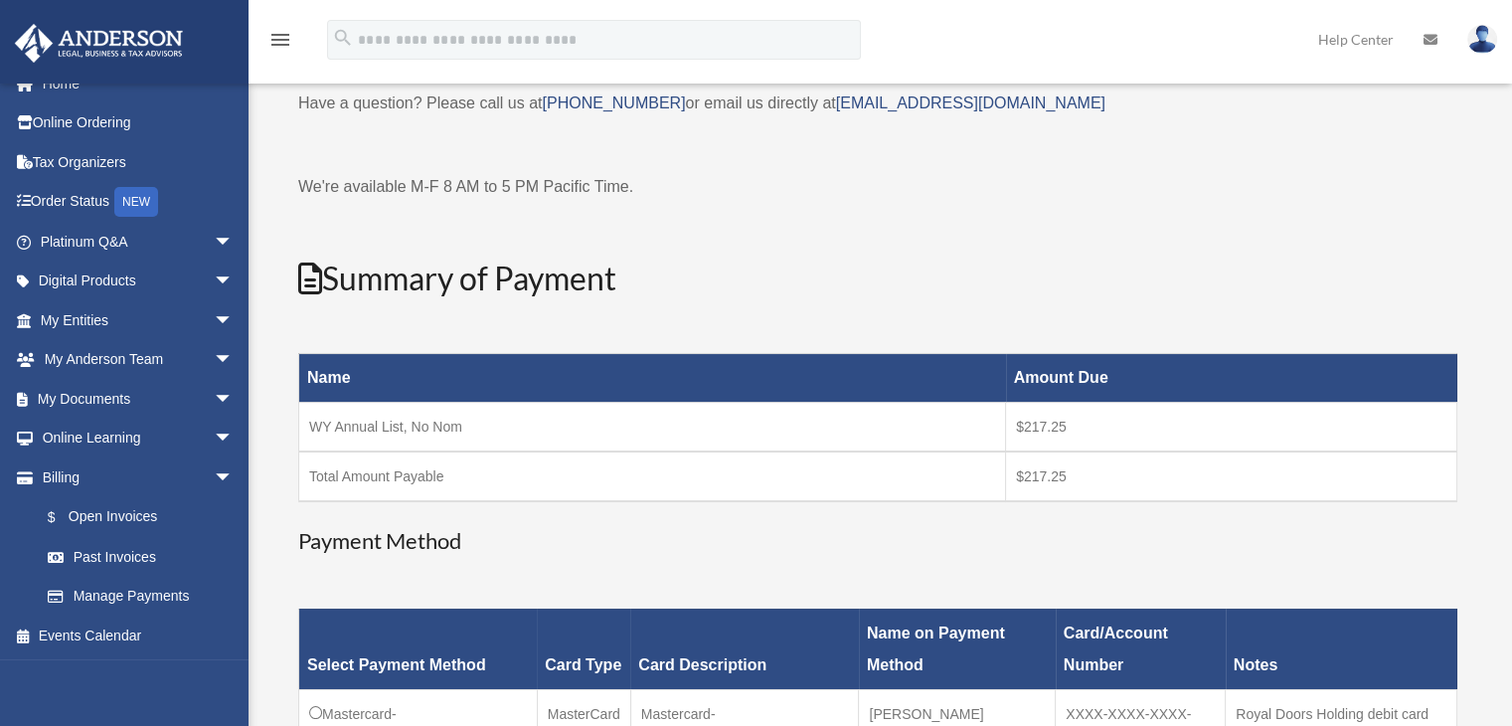
scroll to position [0, 0]
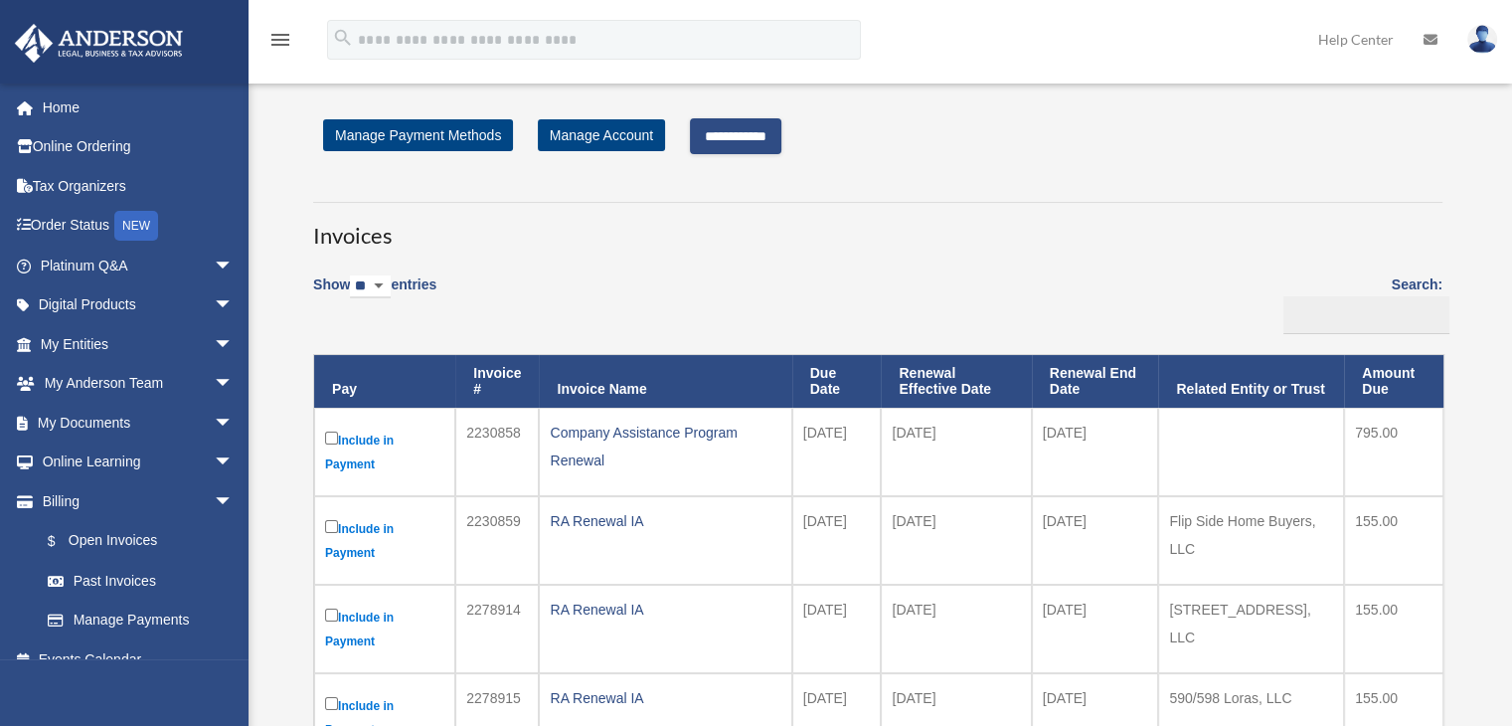
click at [767, 140] on input "**********" at bounding box center [735, 136] width 91 height 36
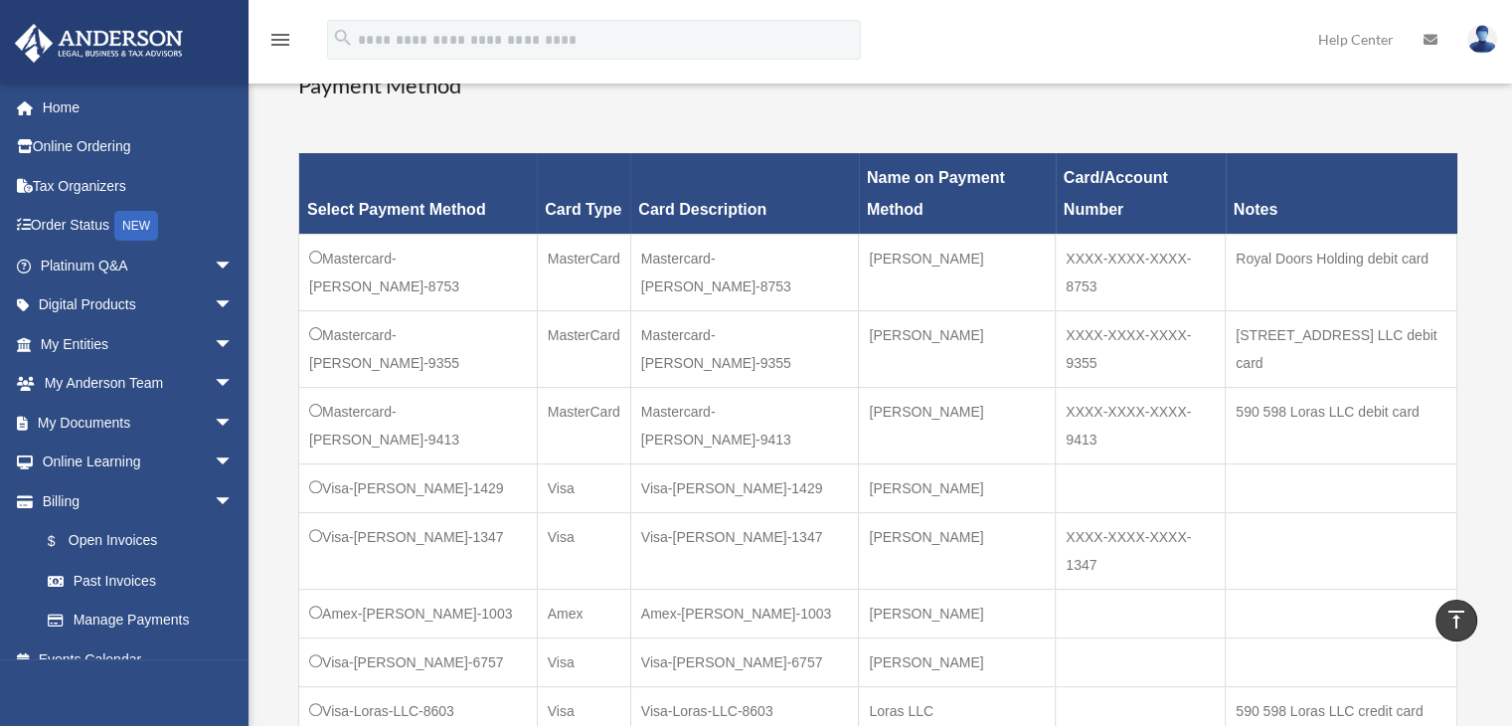
scroll to position [596, 0]
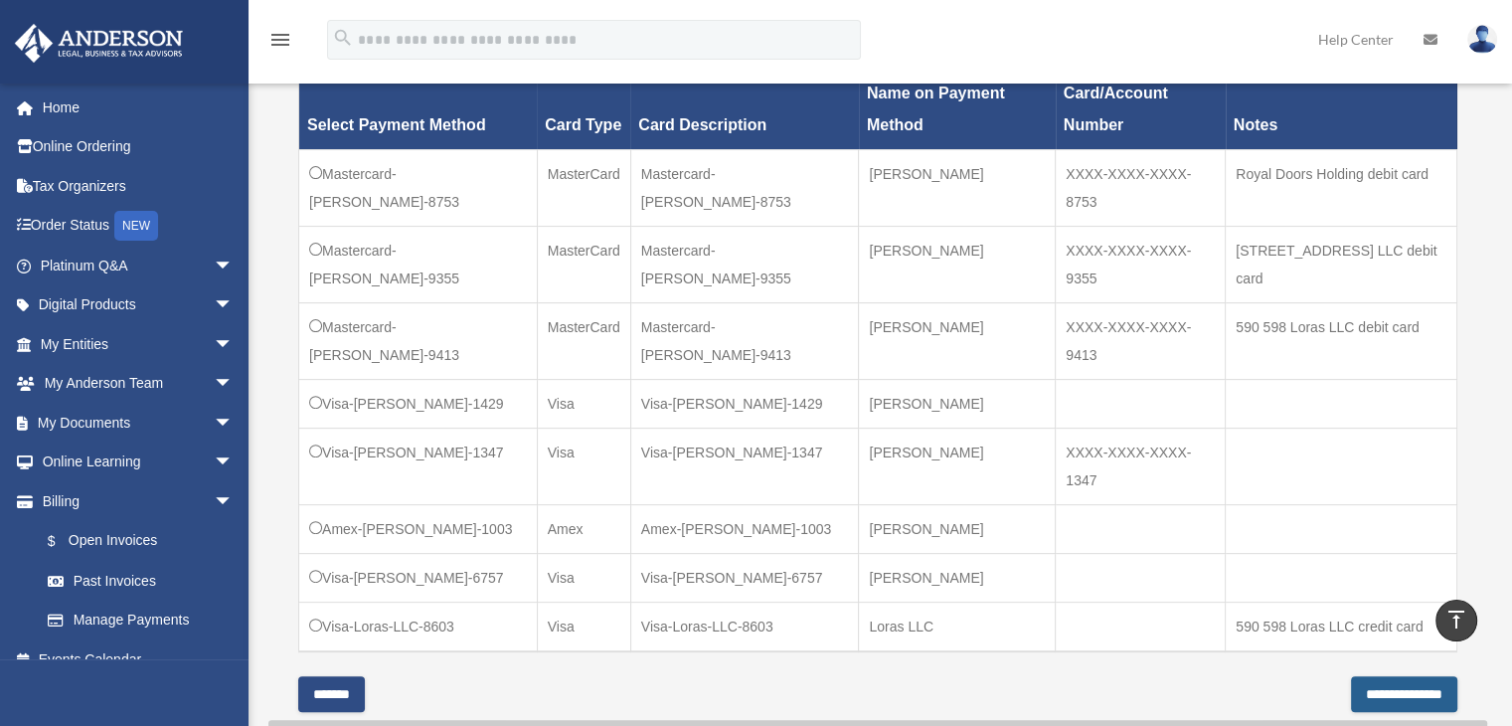
click at [1356, 676] on input "**********" at bounding box center [1404, 694] width 106 height 36
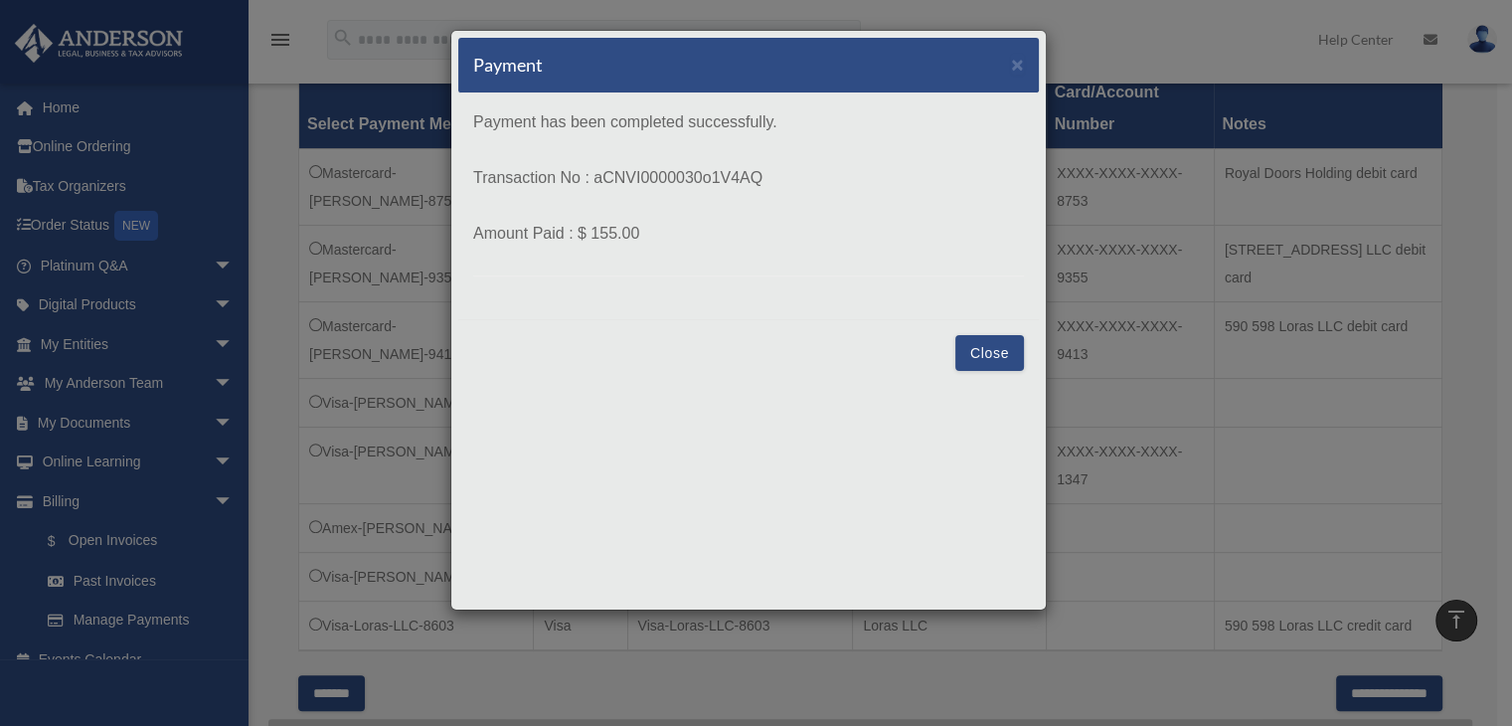
click at [965, 335] on button "Close" at bounding box center [989, 353] width 69 height 36
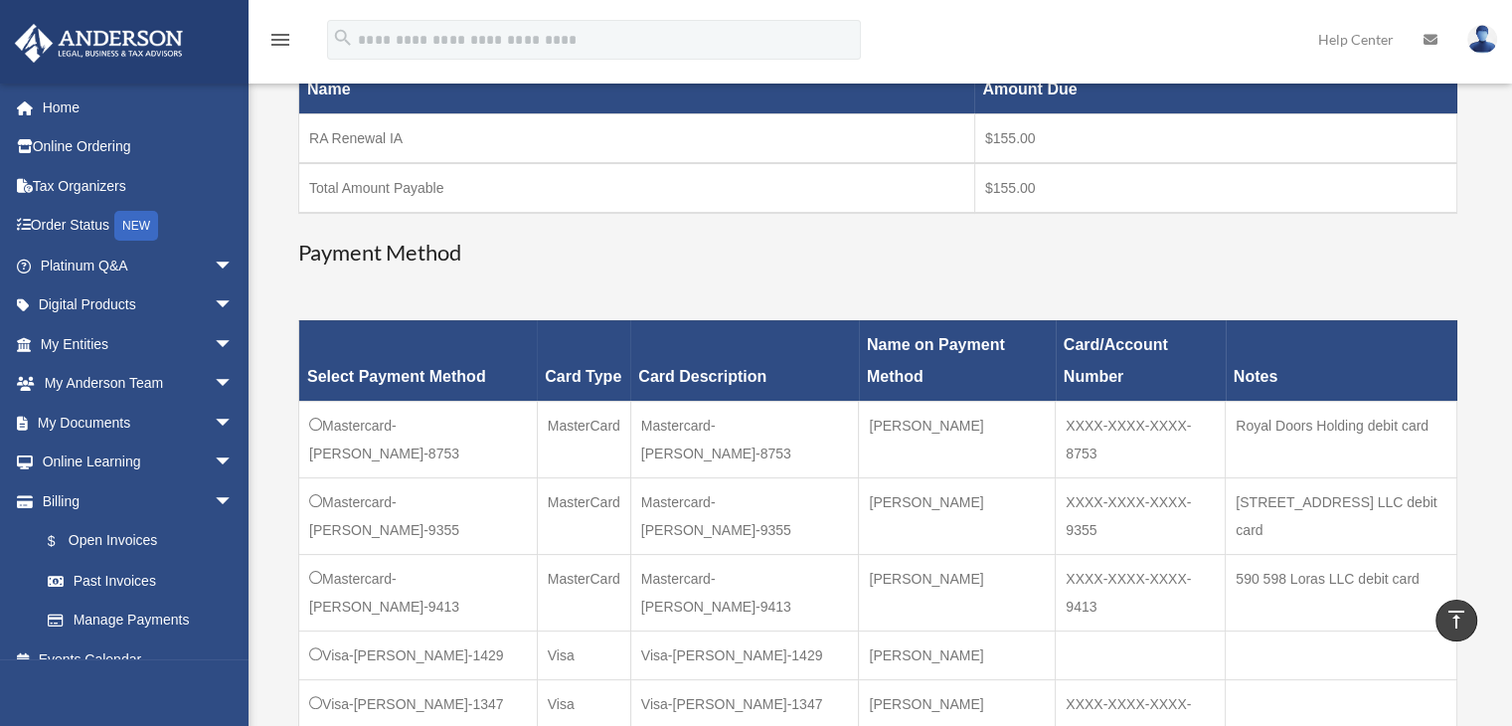
scroll to position [99, 0]
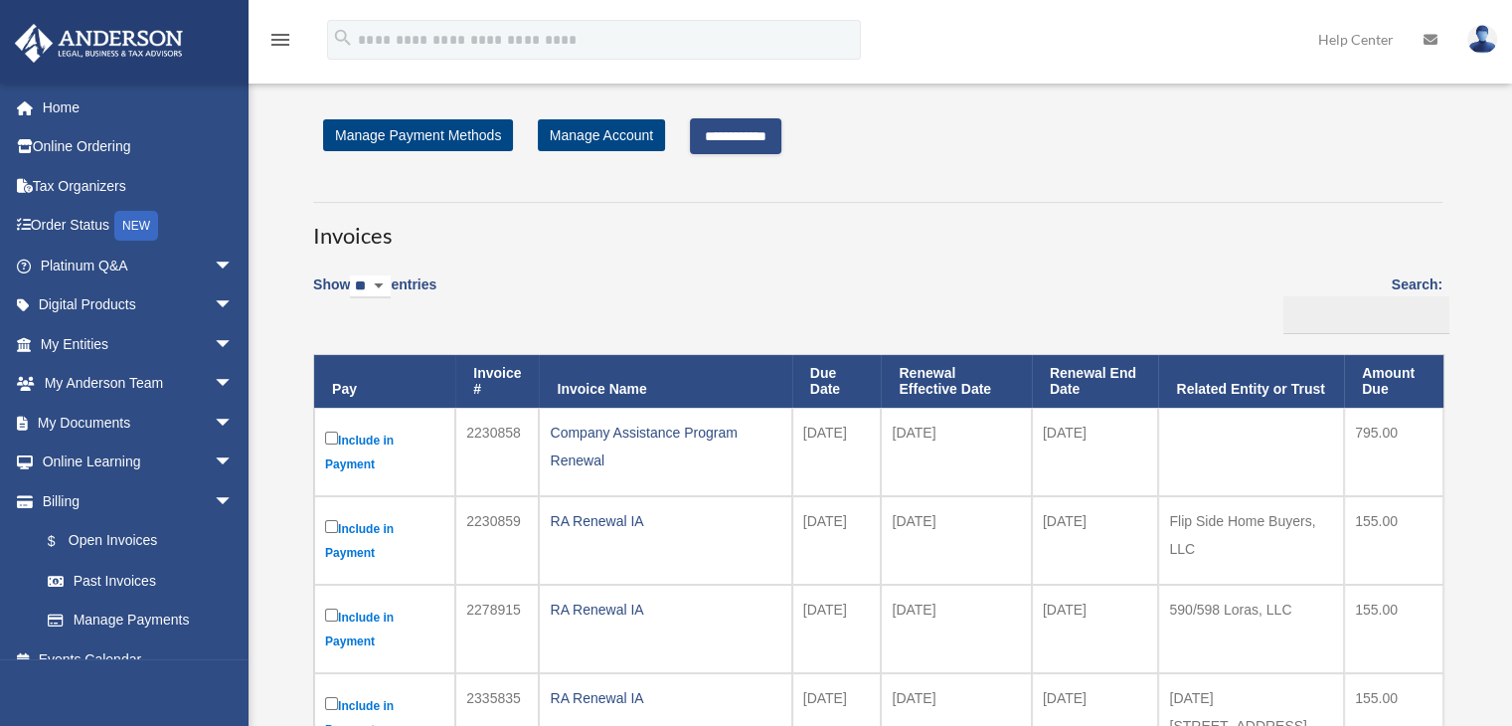
click at [732, 141] on input "**********" at bounding box center [735, 136] width 91 height 36
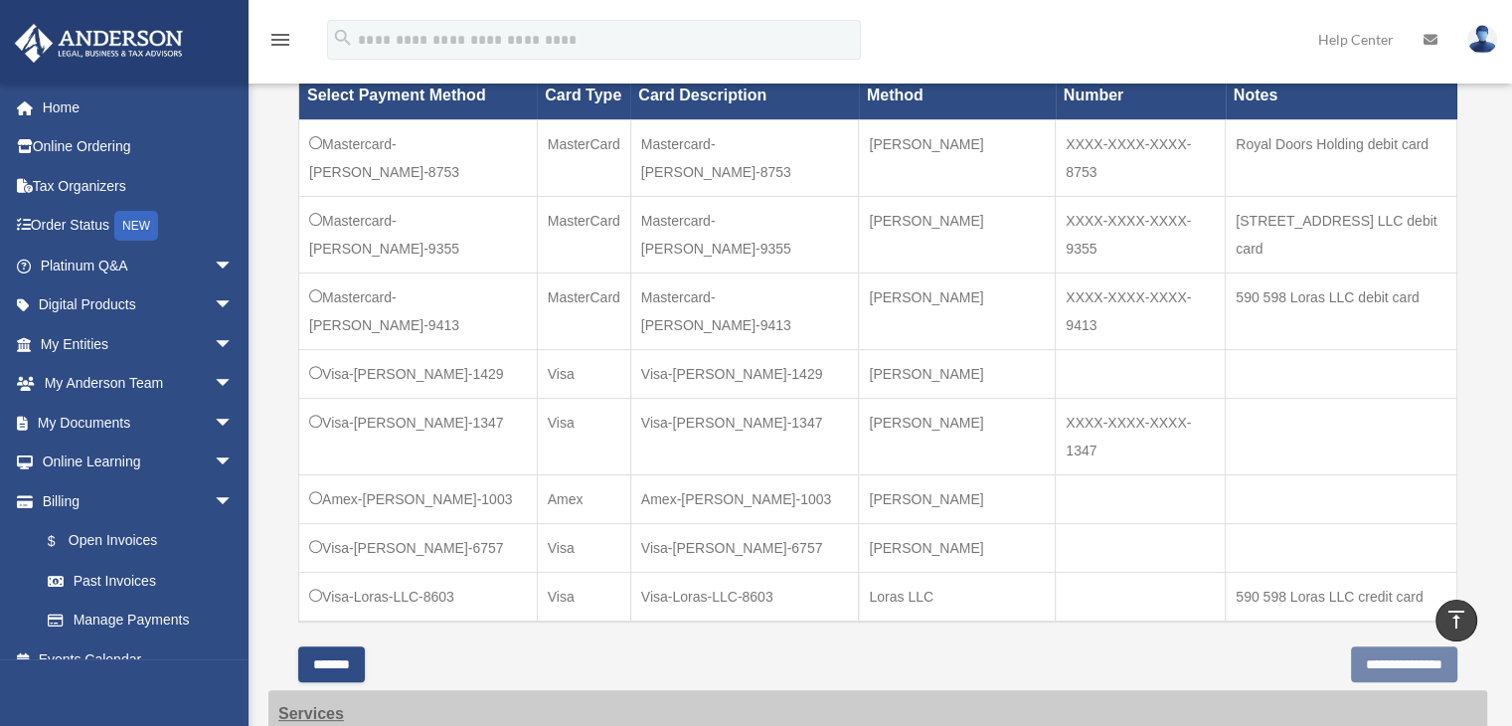
scroll to position [696, 0]
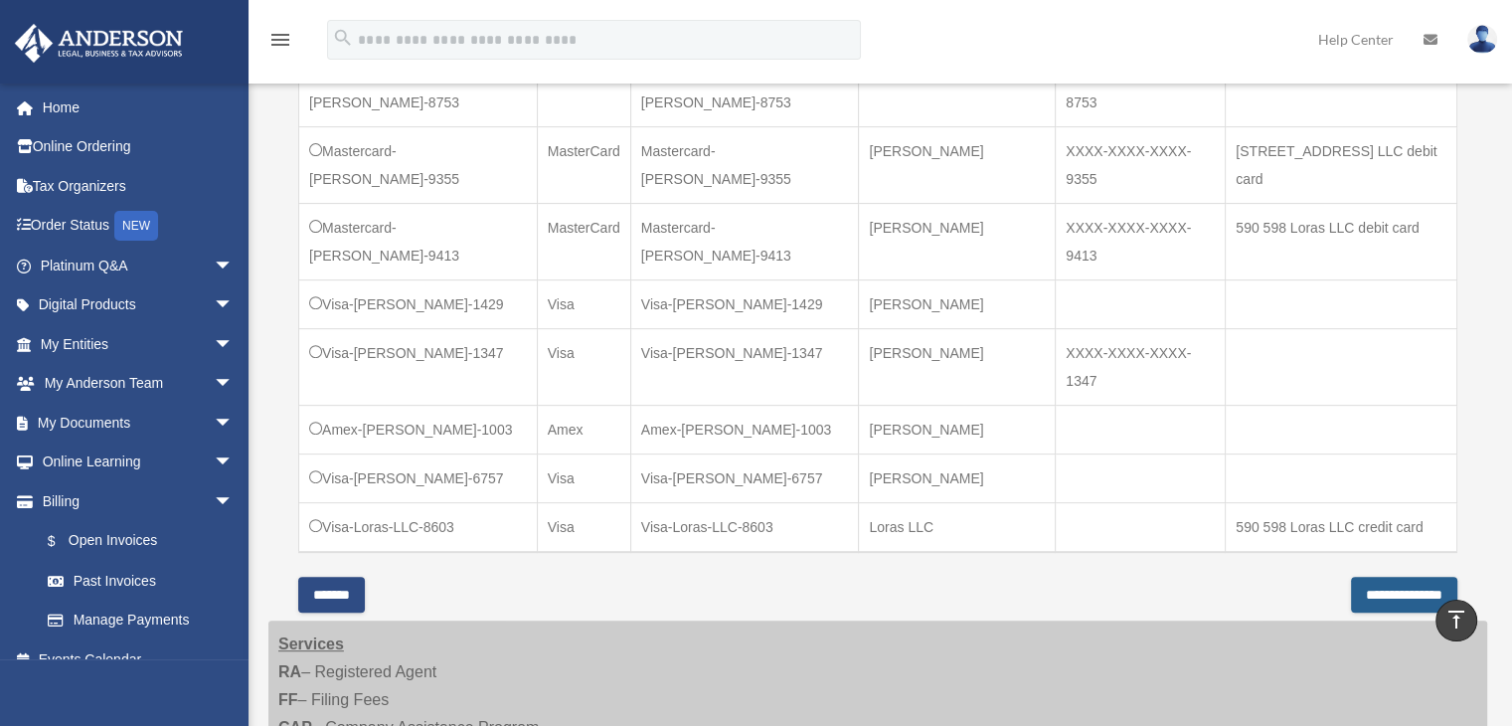
click at [1351, 576] on input "**********" at bounding box center [1404, 594] width 106 height 36
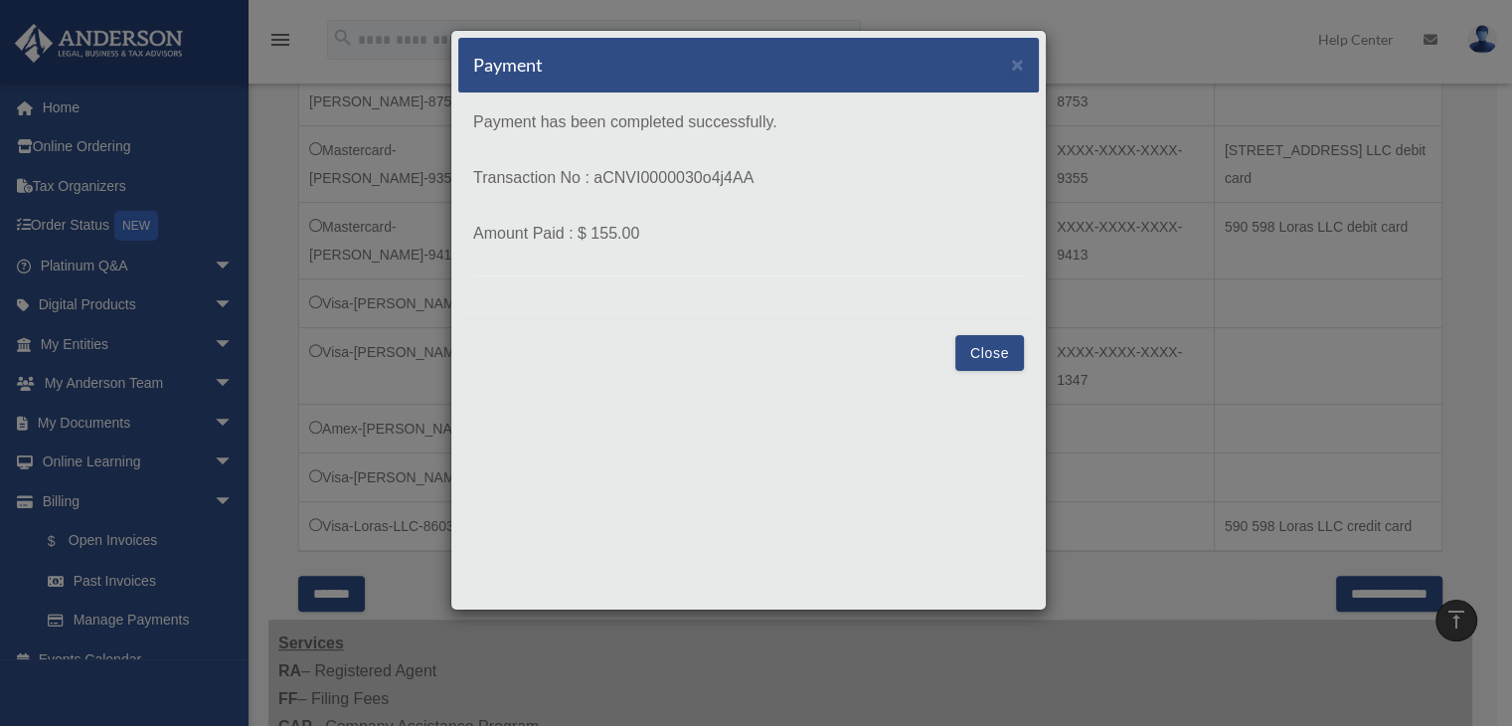
click at [977, 360] on button "Close" at bounding box center [989, 353] width 69 height 36
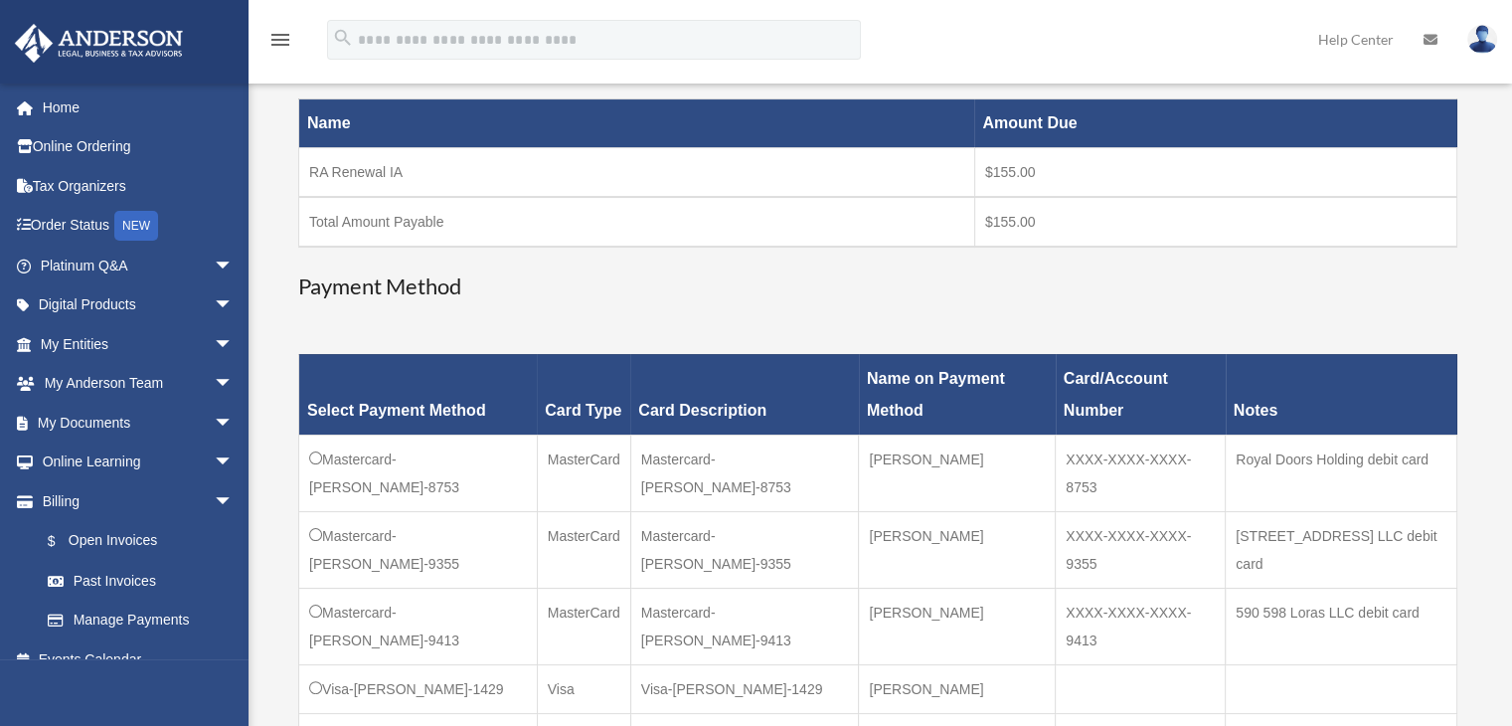
scroll to position [398, 0]
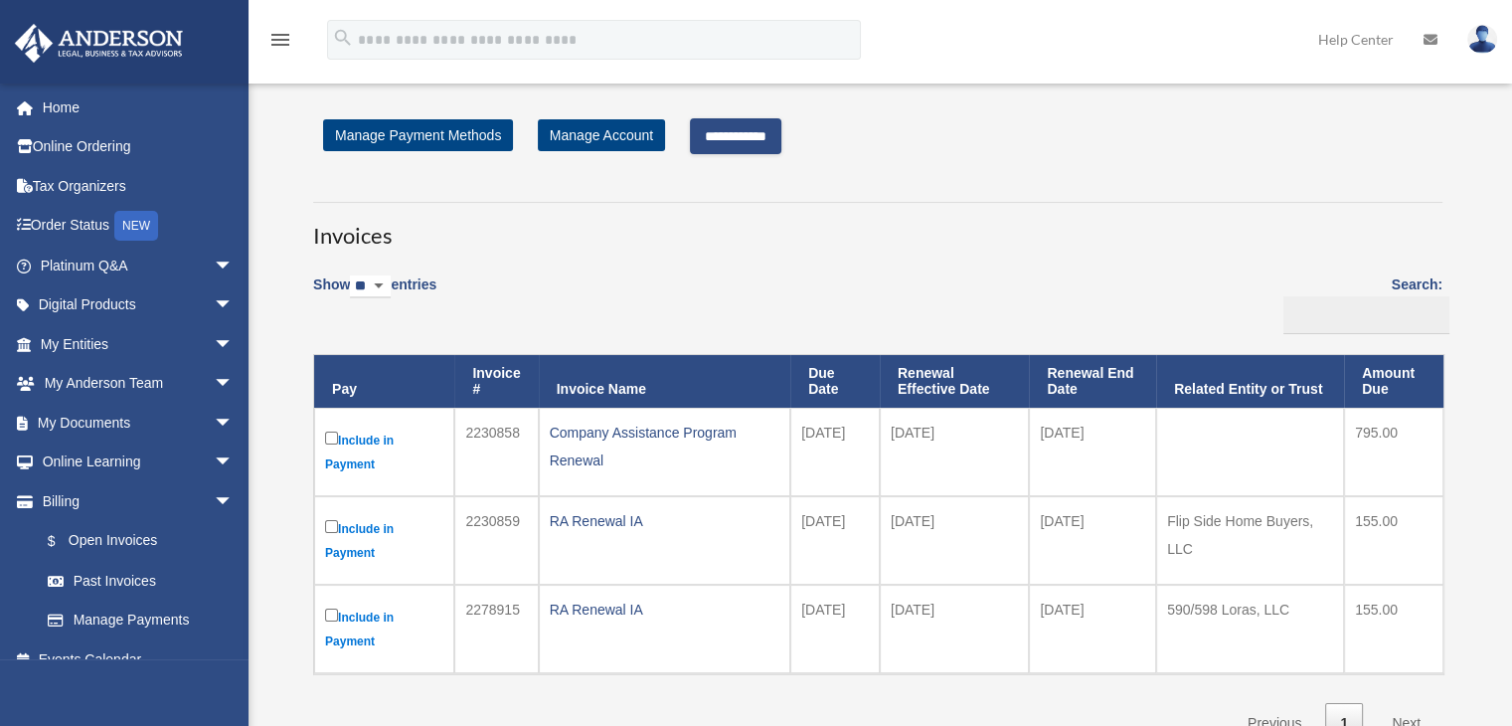
click at [728, 136] on input "**********" at bounding box center [735, 136] width 91 height 36
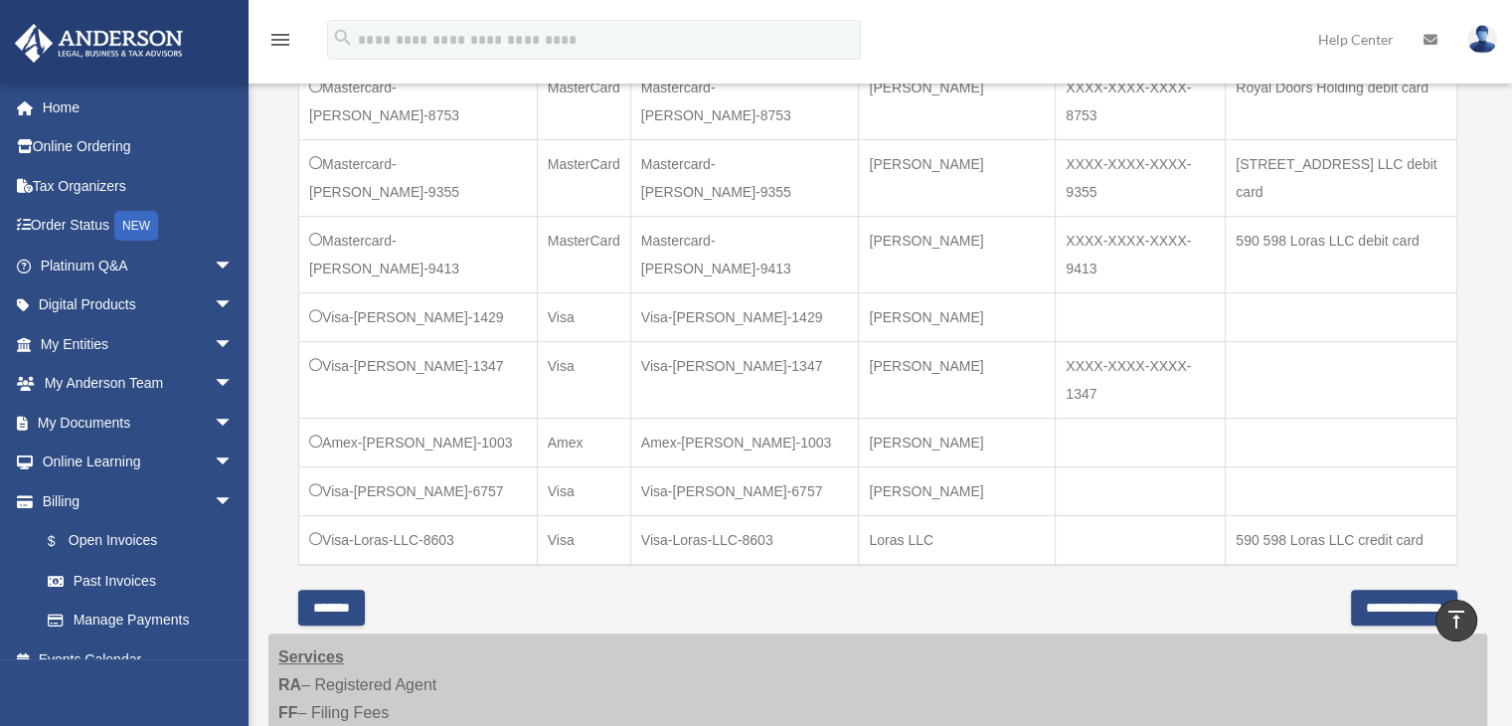
scroll to position [696, 0]
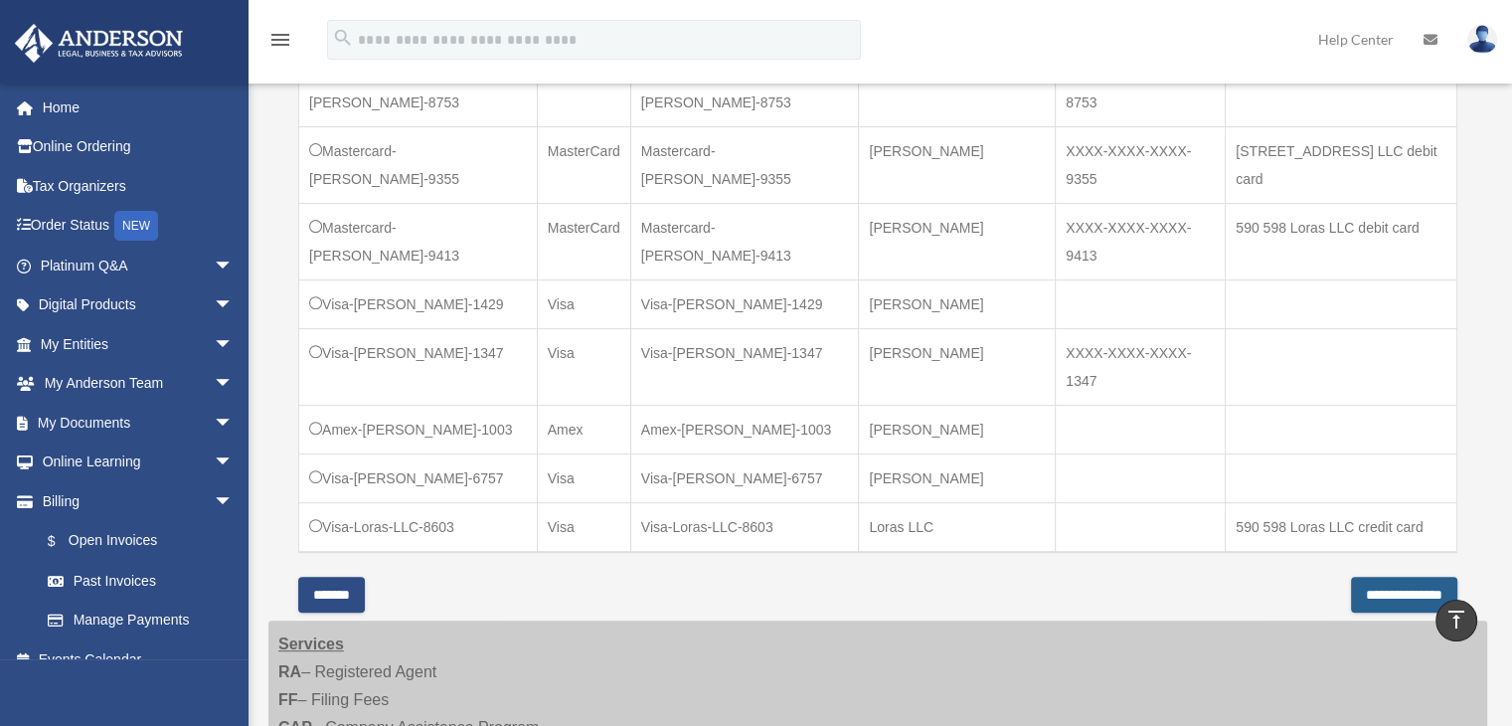
click at [1372, 576] on input "**********" at bounding box center [1404, 594] width 106 height 36
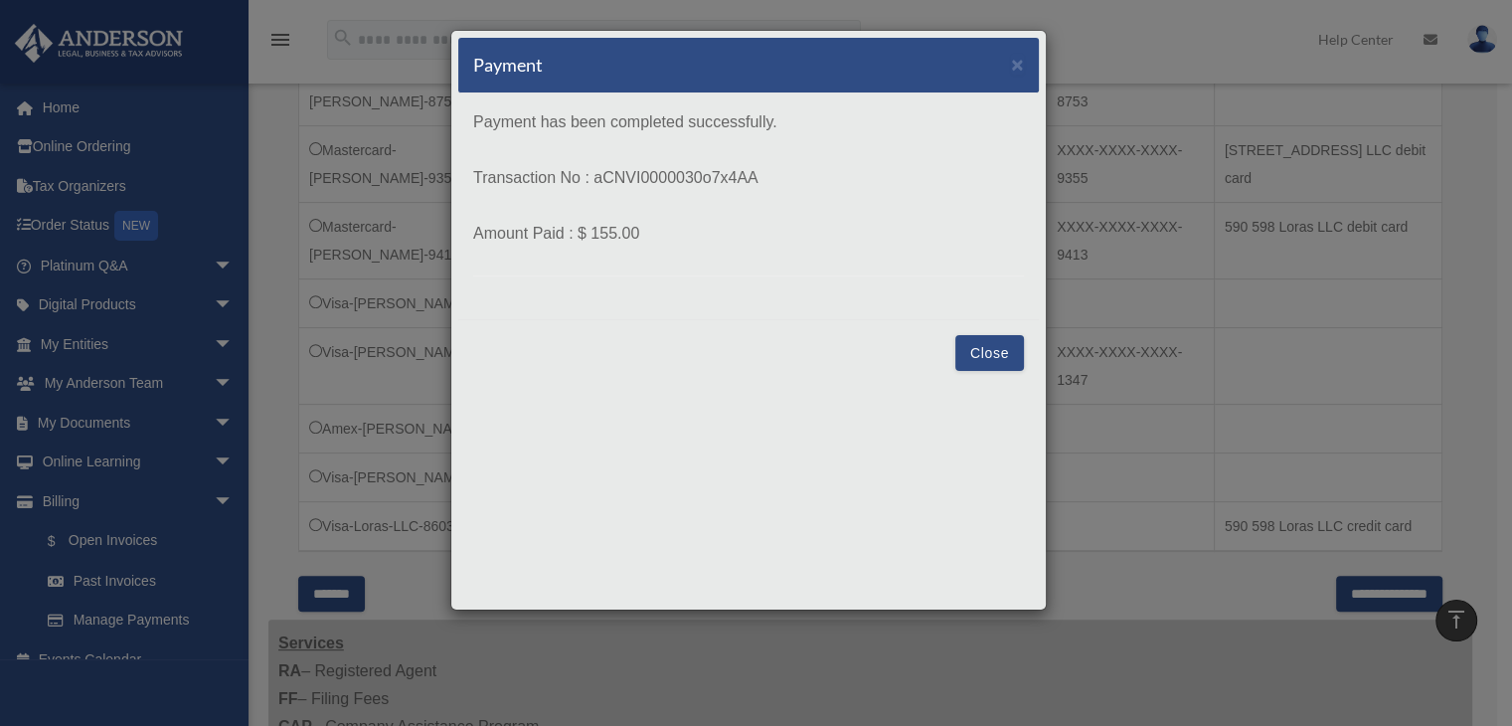
click at [1014, 355] on button "Close" at bounding box center [989, 353] width 69 height 36
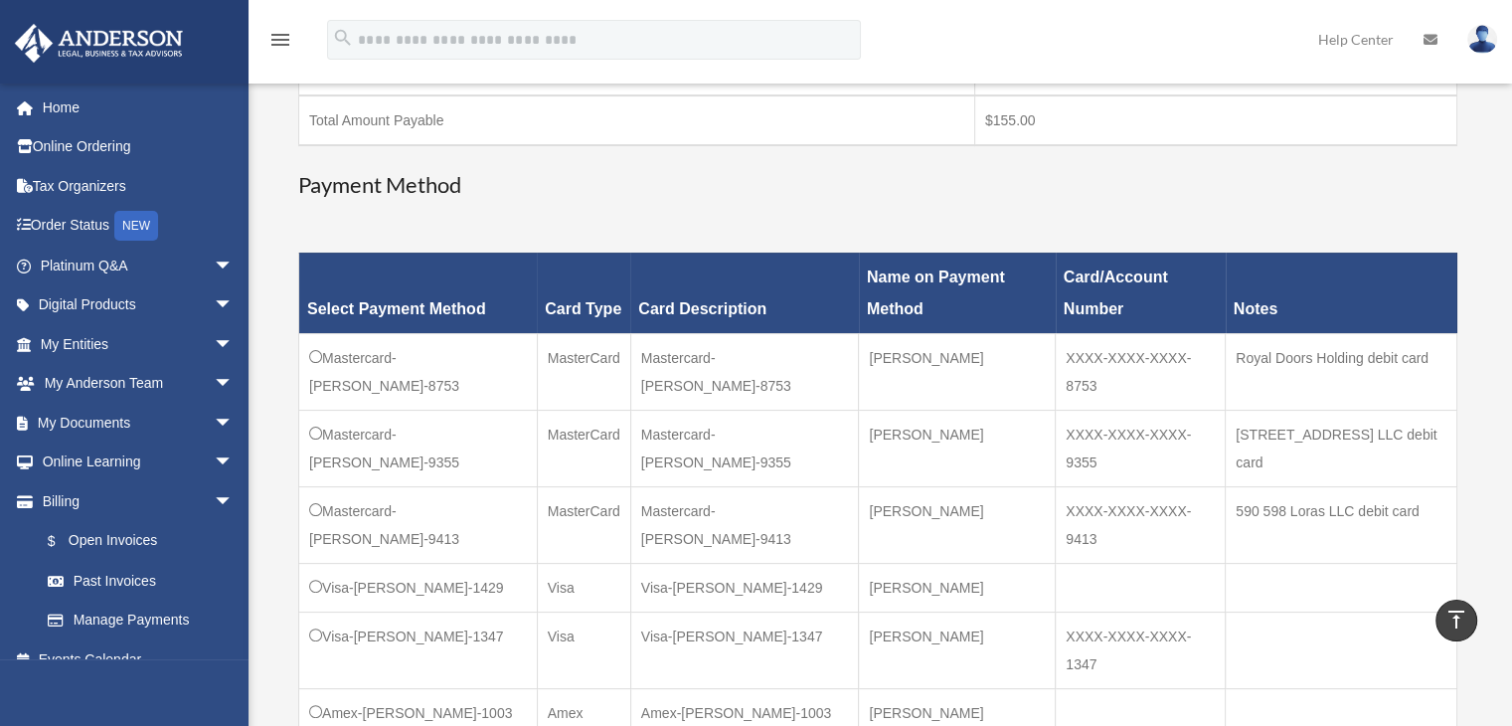
scroll to position [398, 0]
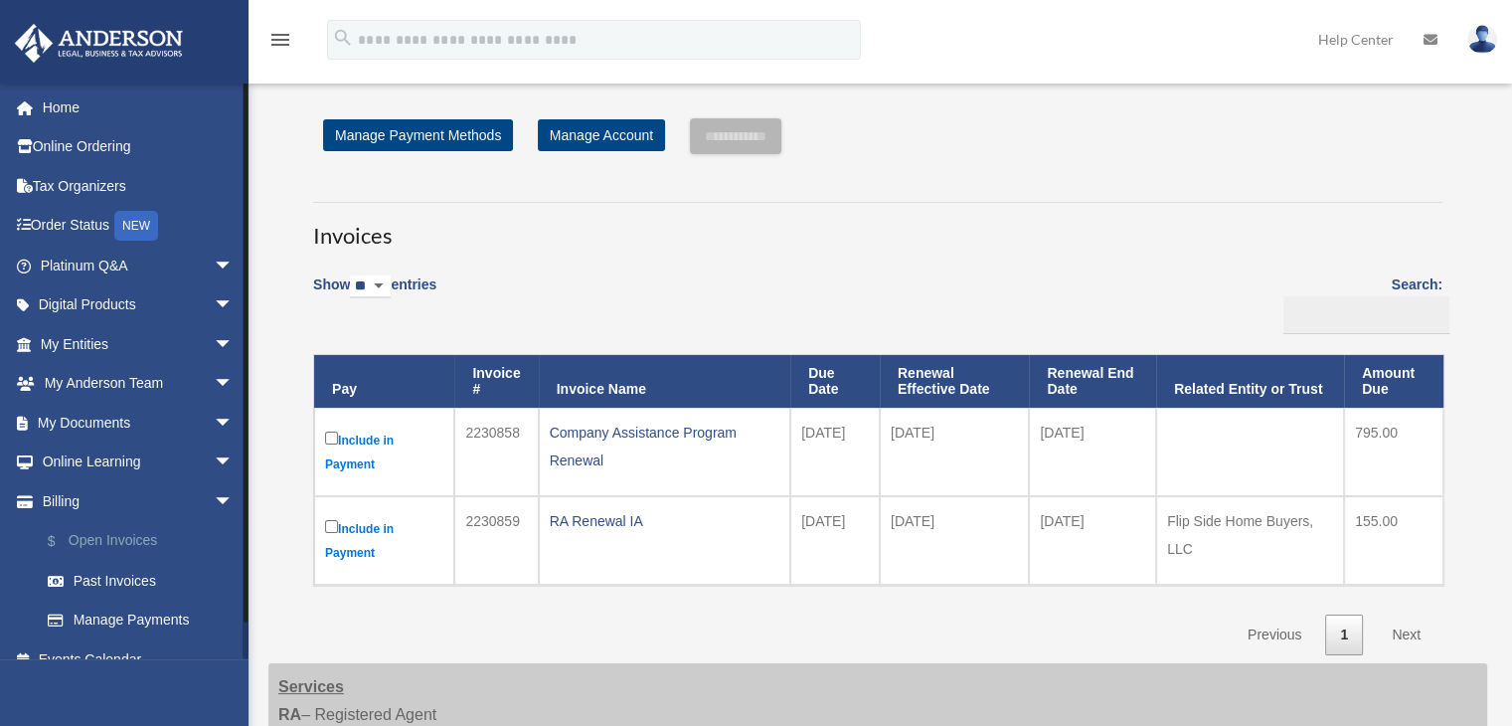
click at [103, 538] on link "$ Open Invoices" at bounding box center [146, 541] width 236 height 41
click at [1480, 32] on img at bounding box center [1482, 39] width 30 height 29
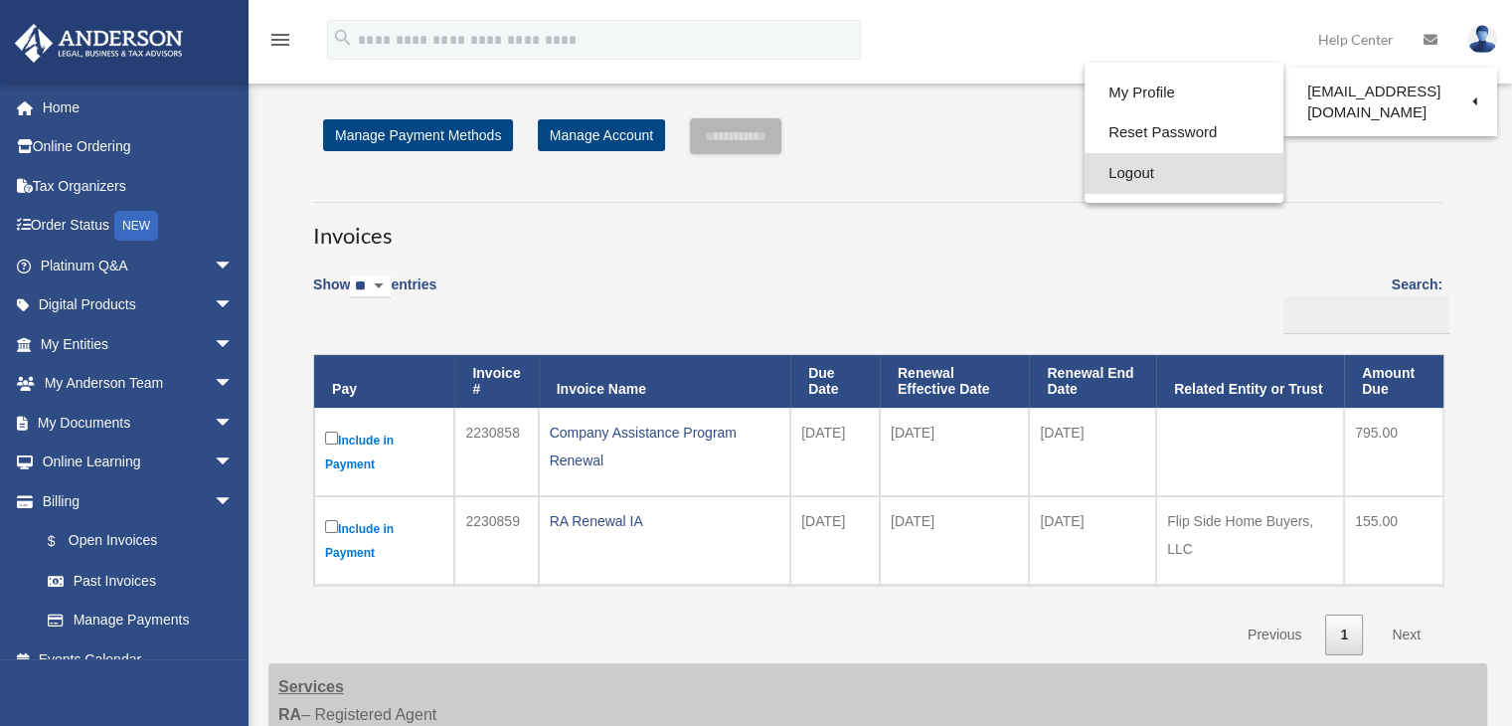
click at [1113, 171] on link "Logout" at bounding box center [1183, 173] width 199 height 41
